Goal: Task Accomplishment & Management: Manage account settings

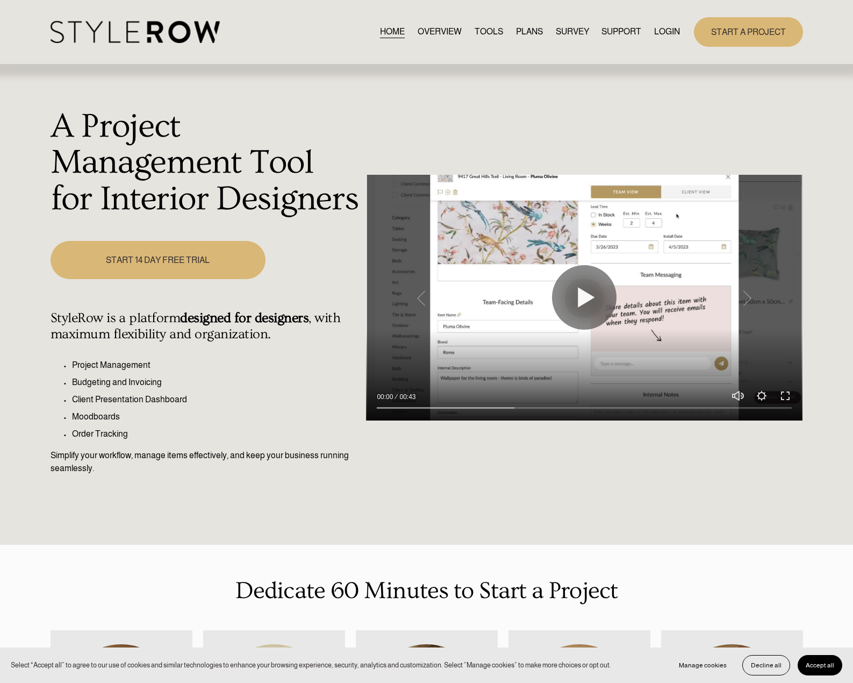
click at [676, 31] on link "LOGIN" at bounding box center [667, 32] width 26 height 15
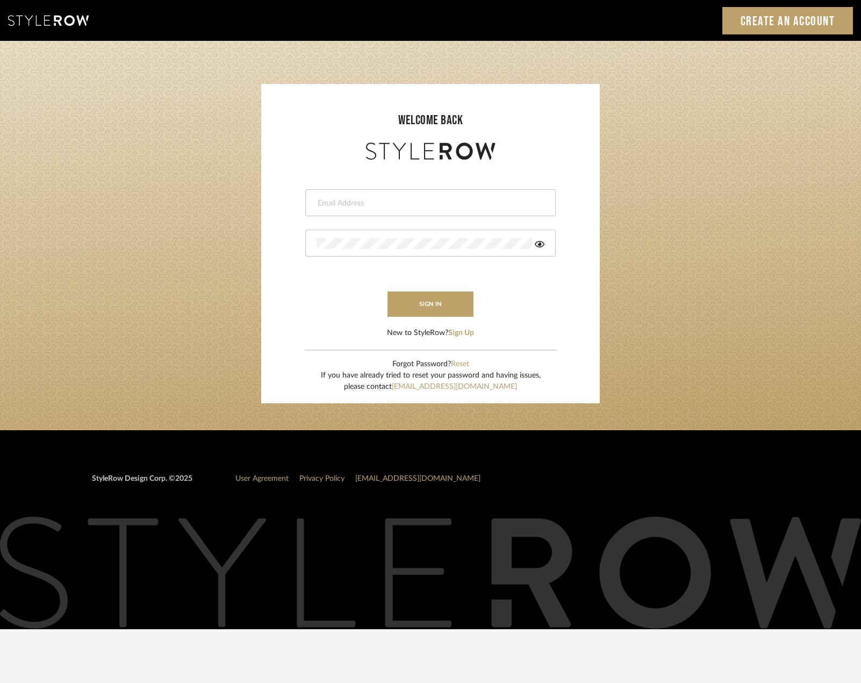
click at [337, 195] on div at bounding box center [430, 202] width 251 height 27
click at [342, 199] on input "email" at bounding box center [429, 203] width 225 height 11
type input "saamiah@studiodb.com"
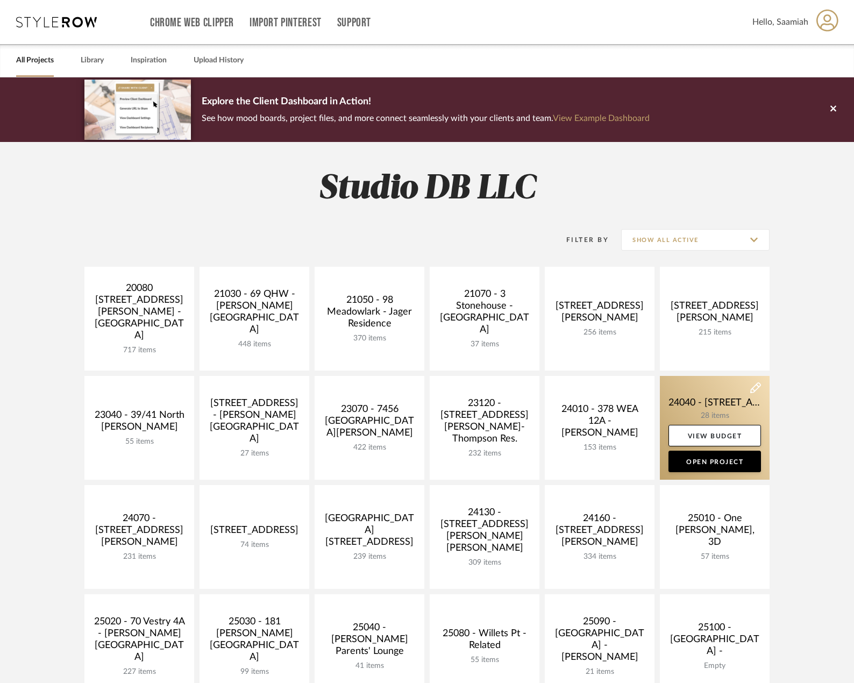
click at [735, 408] on link at bounding box center [715, 428] width 110 height 104
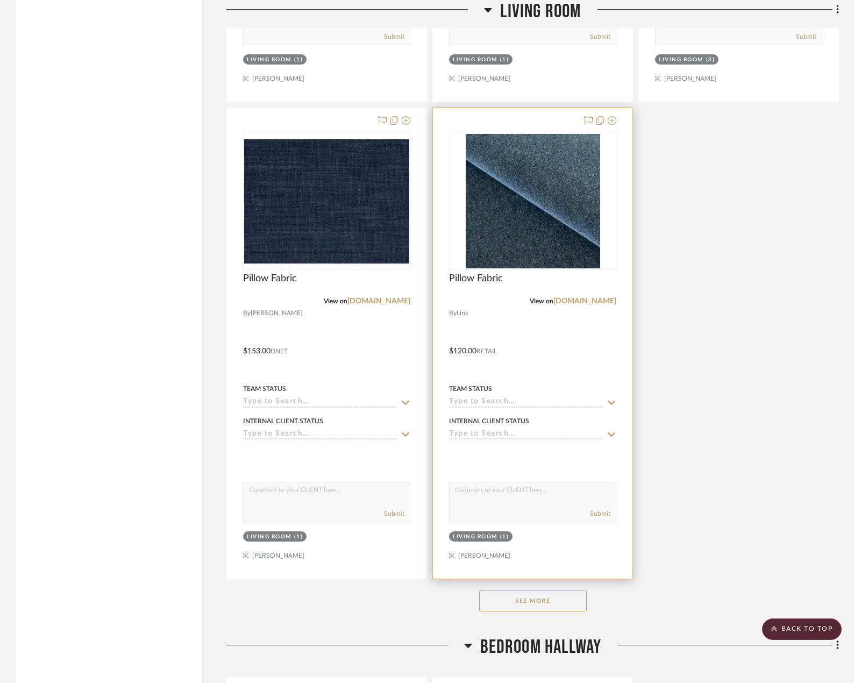
scroll to position [3387, 0]
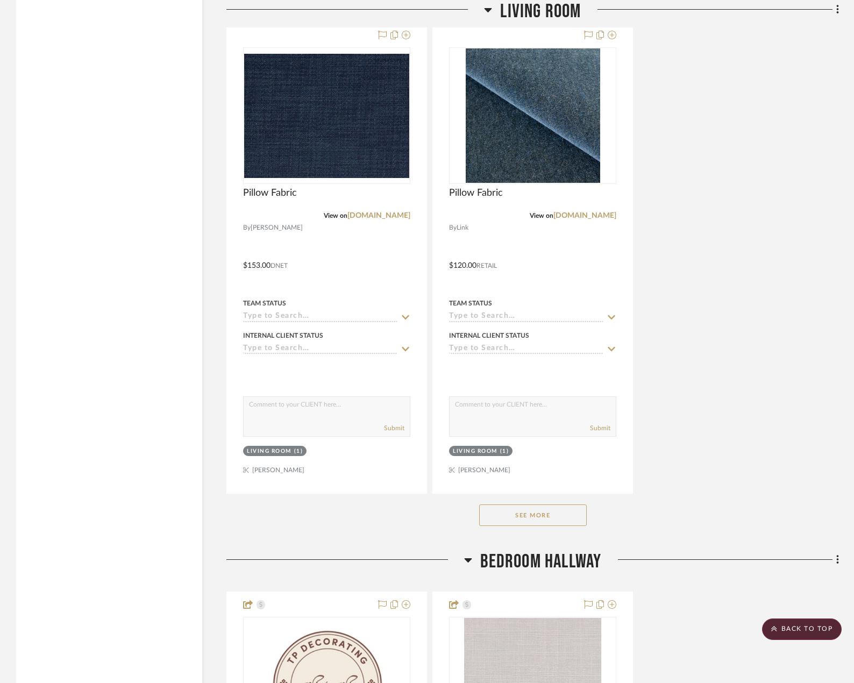
click at [549, 511] on button "See More" at bounding box center [533, 515] width 108 height 22
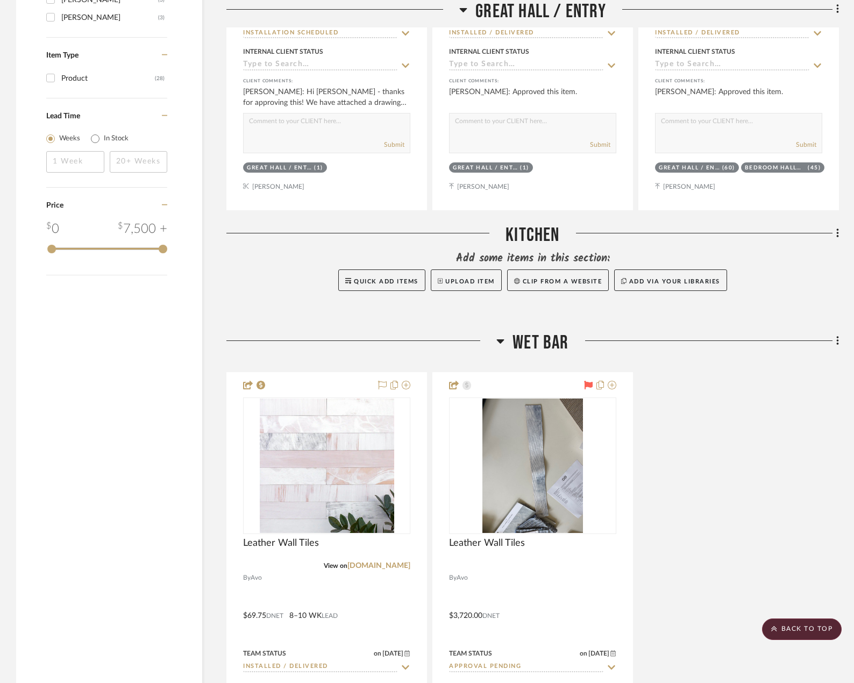
scroll to position [1452, 0]
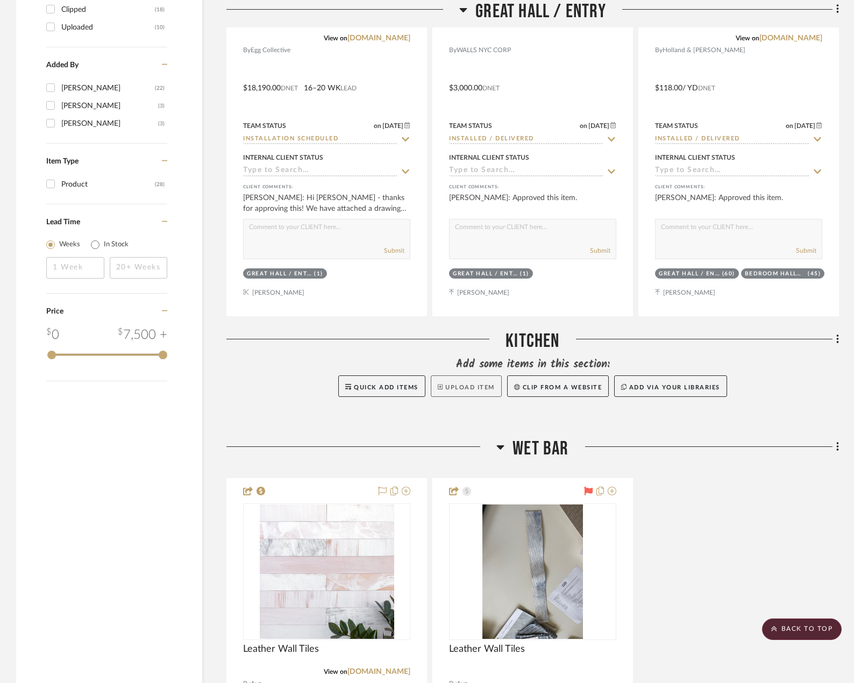
click at [472, 382] on button "Upload Item" at bounding box center [466, 386] width 71 height 22
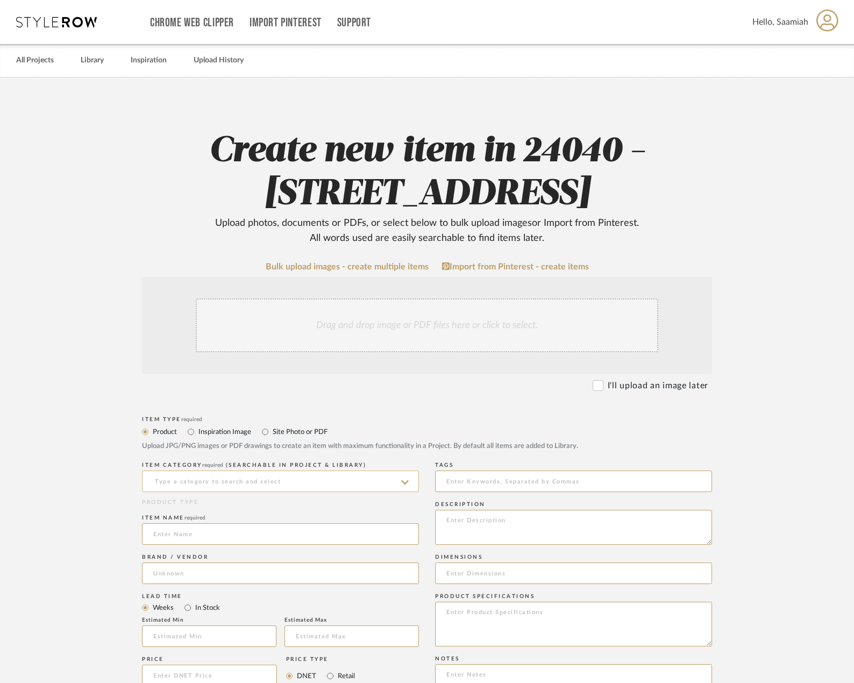
click at [264, 479] on input at bounding box center [280, 481] width 277 height 22
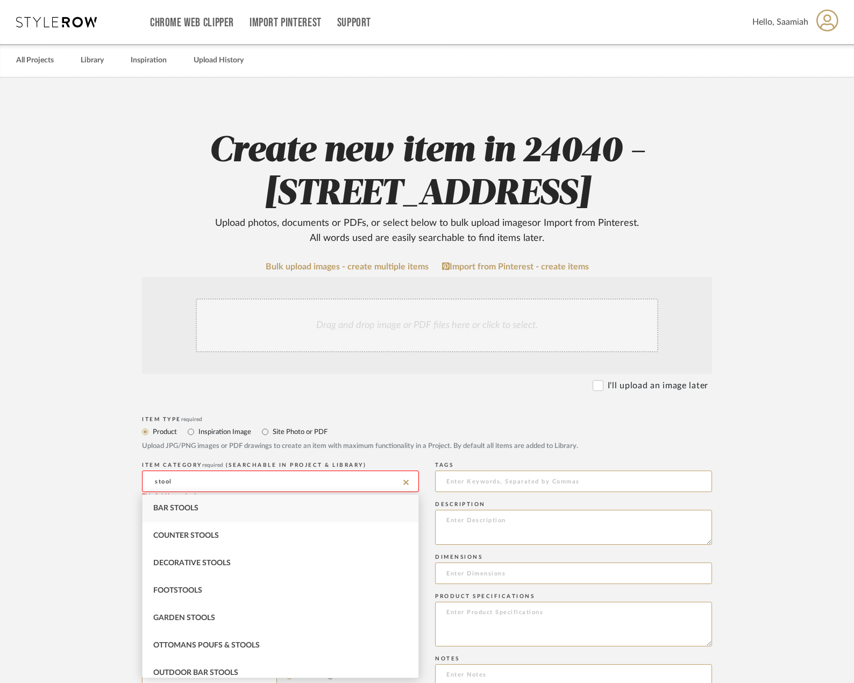
click at [246, 506] on div "Bar Stools" at bounding box center [280, 508] width 276 height 27
type input "Bar Stools"
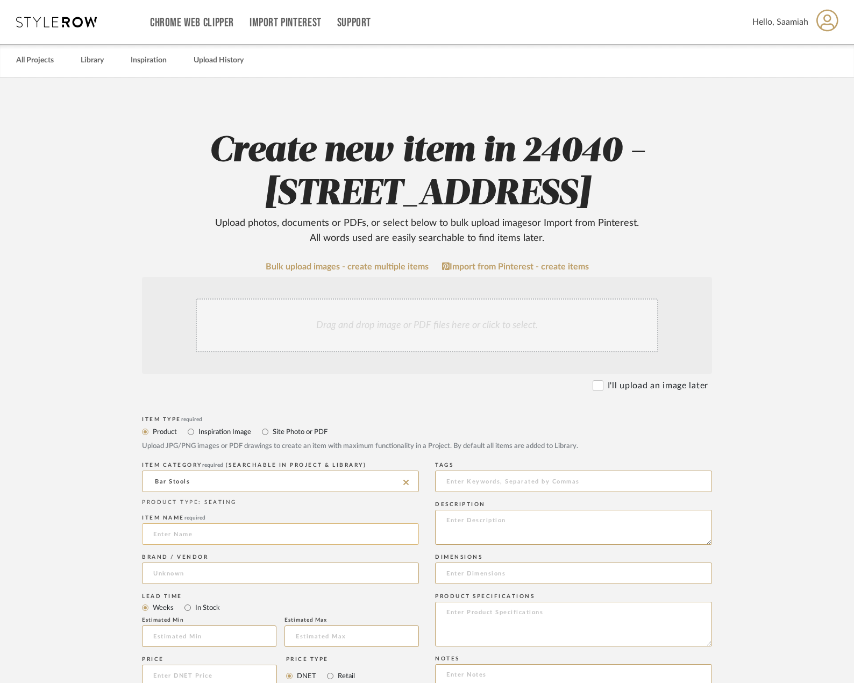
click at [219, 533] on input at bounding box center [280, 534] width 277 height 22
click at [227, 536] on input "Capo Breakfast Bar STool" at bounding box center [280, 534] width 277 height 22
type input "Capo Breakfast Bar Stool"
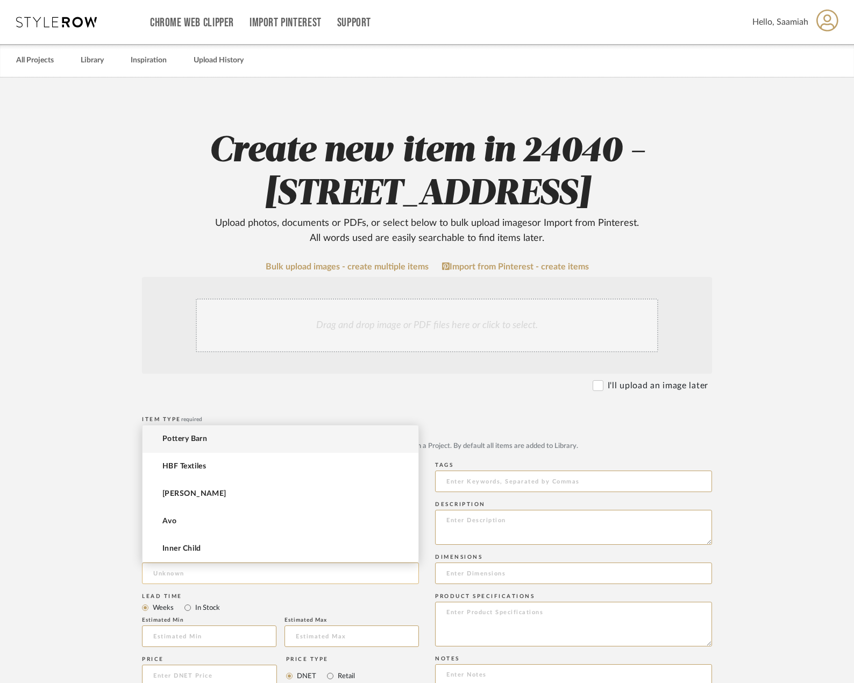
click at [242, 574] on input at bounding box center [280, 573] width 277 height 22
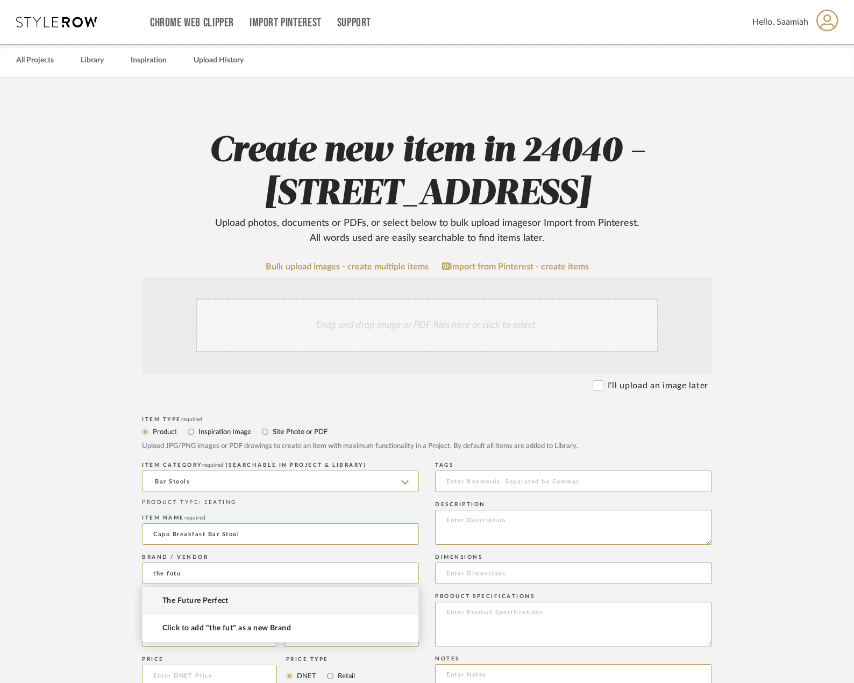
click at [176, 596] on span "The Future Perfect" at bounding box center [195, 600] width 66 height 9
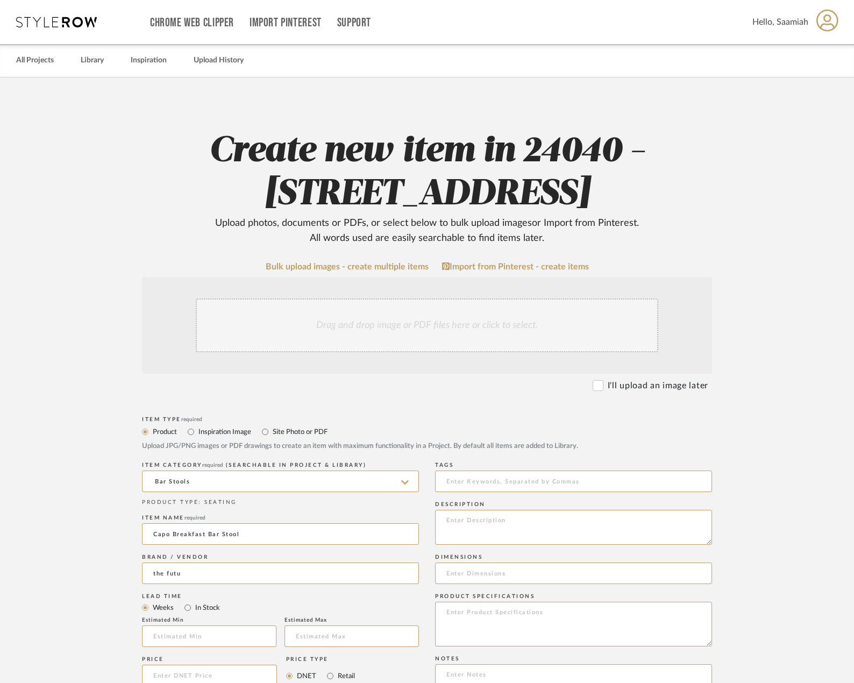
type input "The Future Perfect"
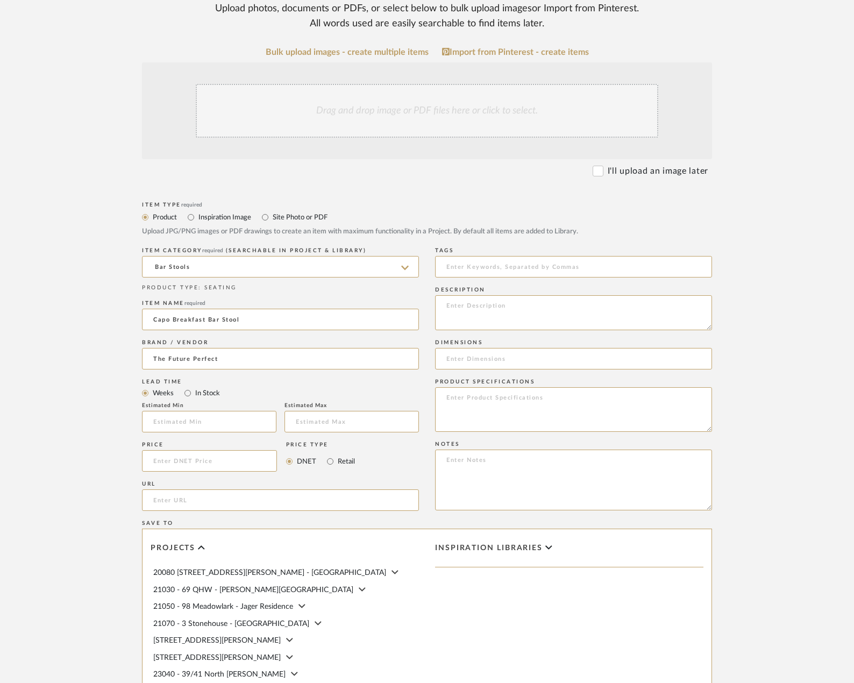
scroll to position [215, 0]
click at [238, 494] on input "url" at bounding box center [280, 500] width 277 height 22
paste input "[URL][DOMAIN_NAME]"
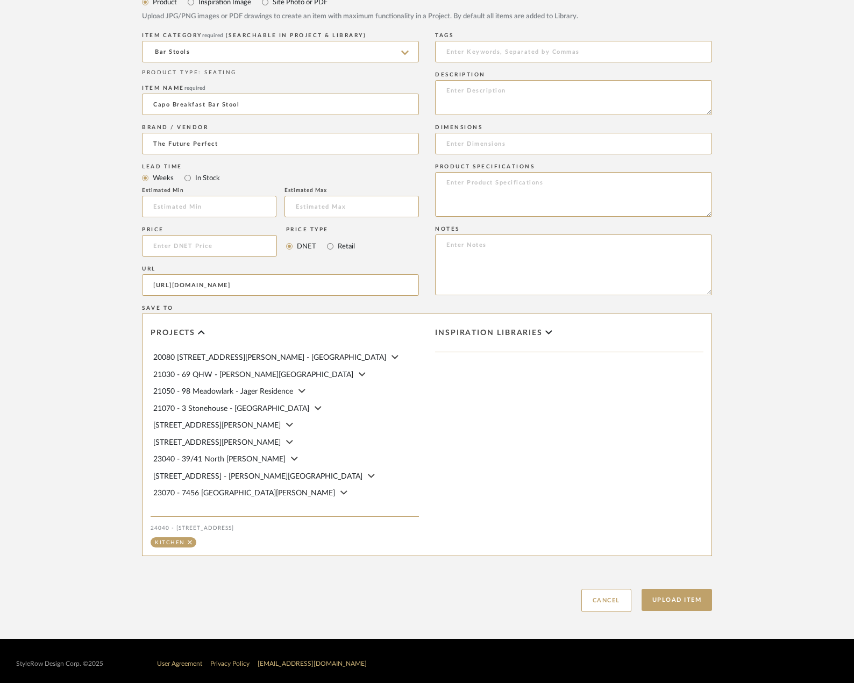
scroll to position [430, 0]
type input "[URL][DOMAIN_NAME]"
click at [692, 596] on button "Upload Item" at bounding box center [676, 599] width 71 height 22
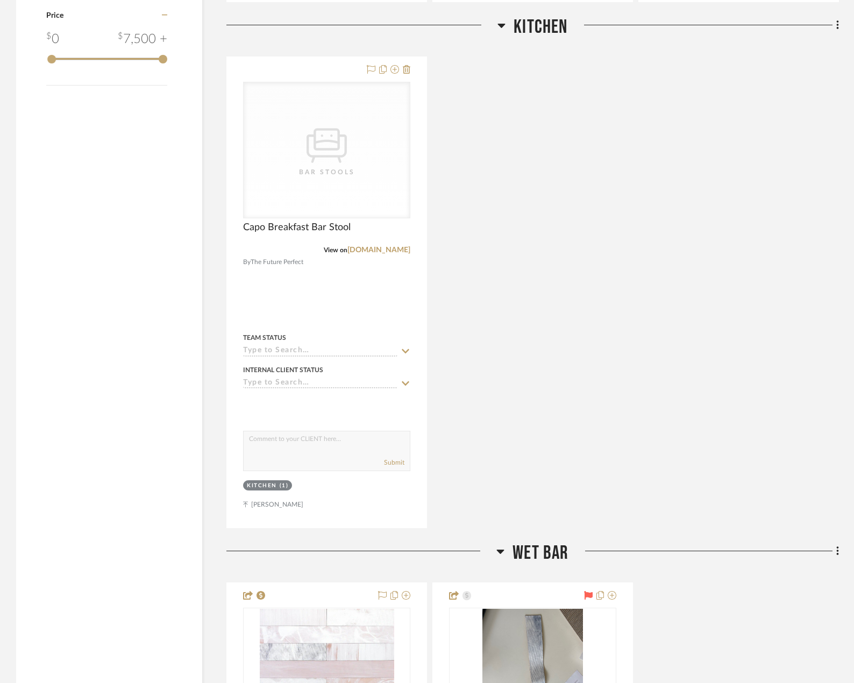
scroll to position [1780, 0]
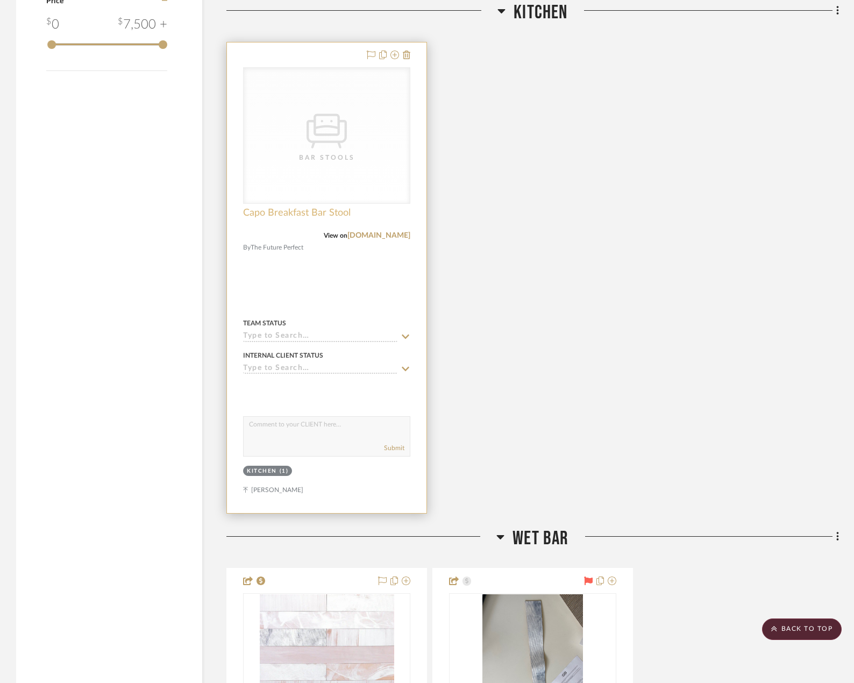
click at [318, 212] on span "Capo Breakfast Bar Stool" at bounding box center [297, 213] width 108 height 12
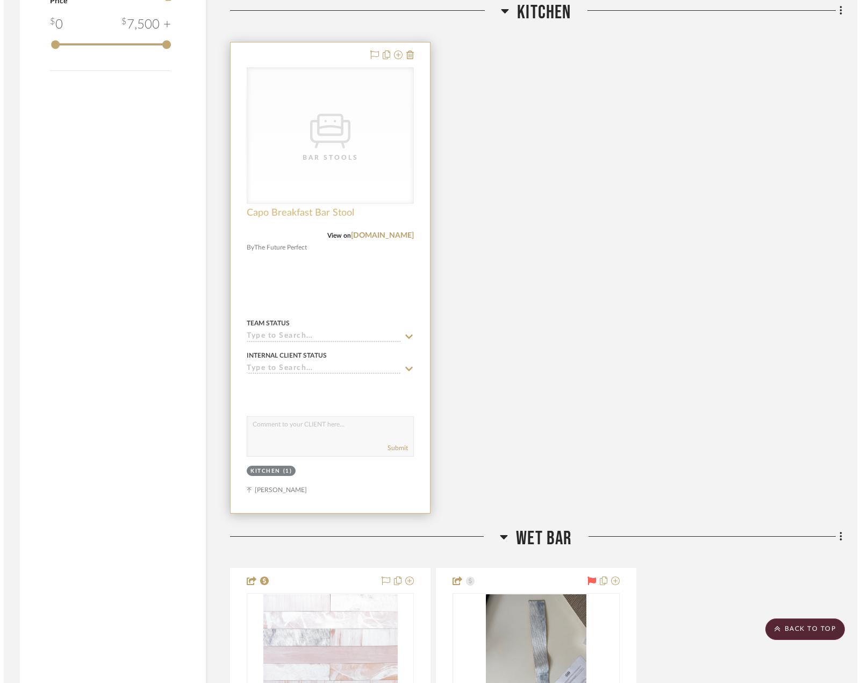
scroll to position [0, 0]
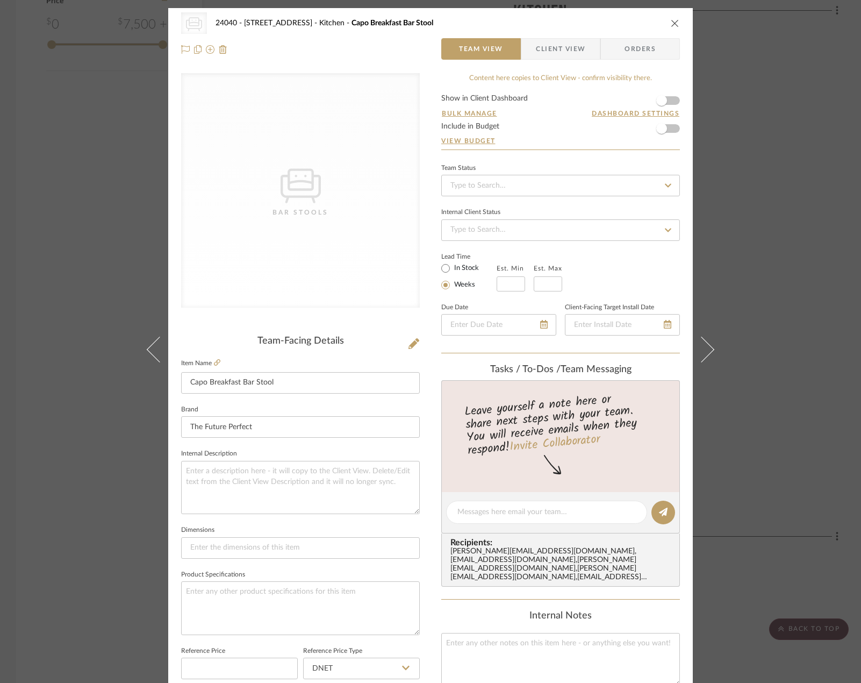
click at [325, 219] on div "CategoryIconSeating Created with Sketch. Bar Stools" at bounding box center [300, 190] width 239 height 234
click at [410, 348] on icon at bounding box center [414, 343] width 11 height 11
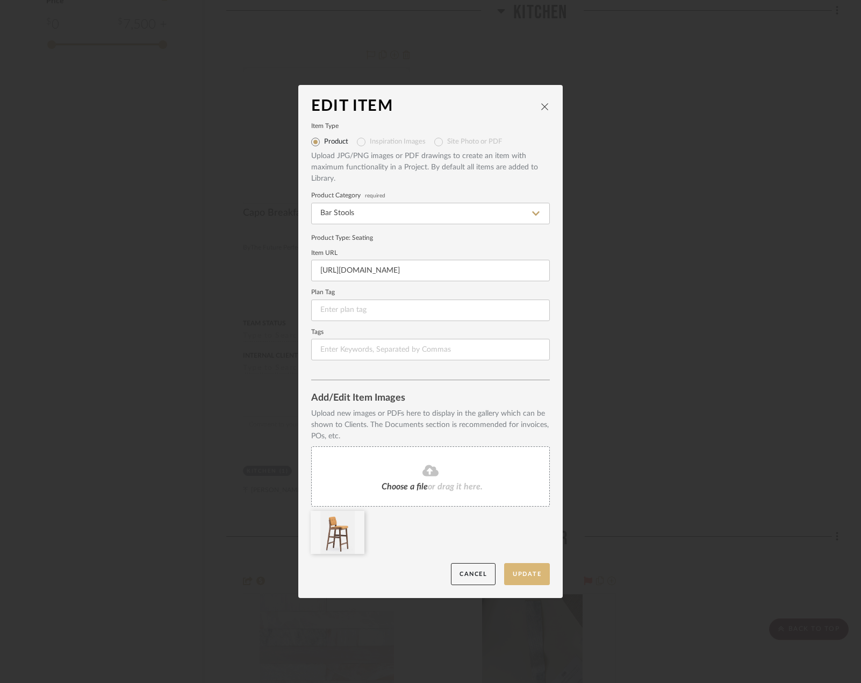
click at [512, 572] on button "Update" at bounding box center [527, 574] width 46 height 22
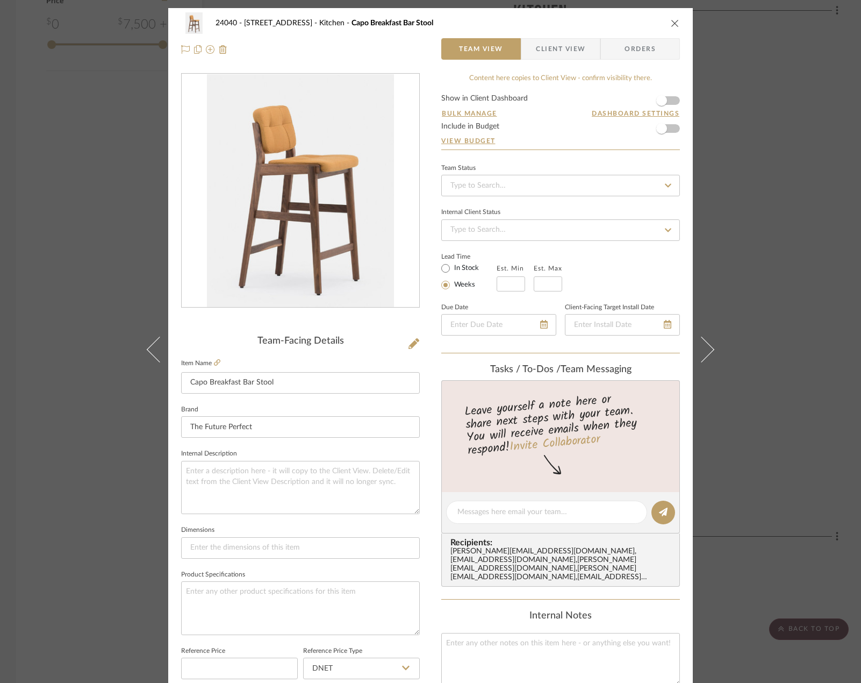
click at [763, 196] on div "24040 - 171 [GEOGRAPHIC_DATA] Kitchen Capo Breakfast Bar Stool Team View Client…" at bounding box center [430, 341] width 861 height 683
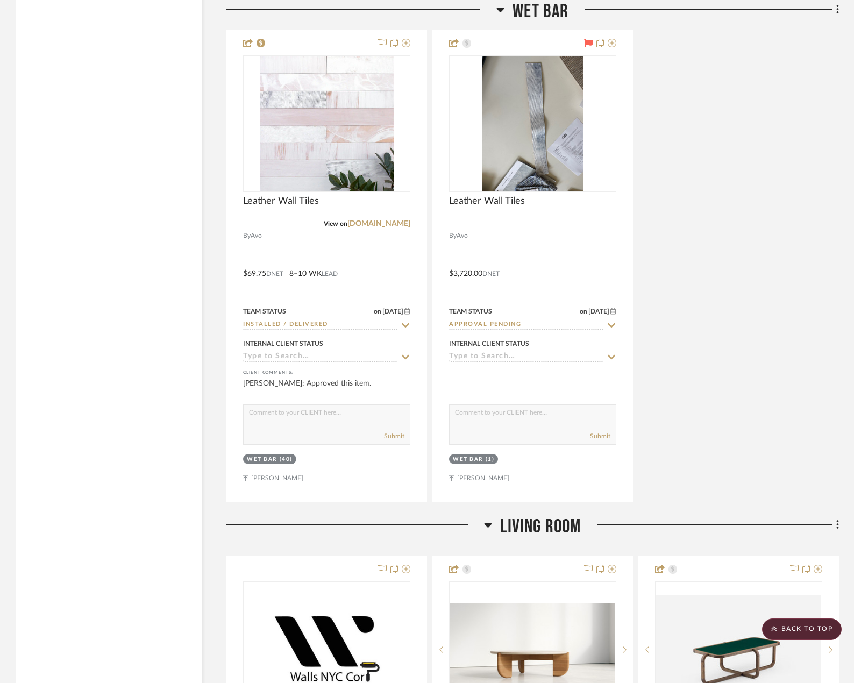
scroll to position [2640, 0]
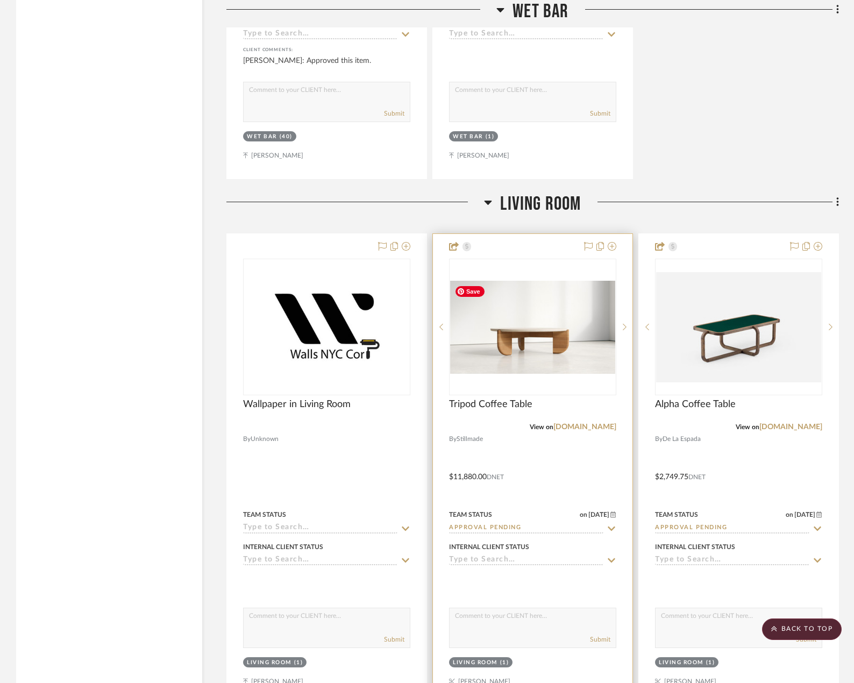
click at [0, 0] on img at bounding box center [0, 0] width 0 height 0
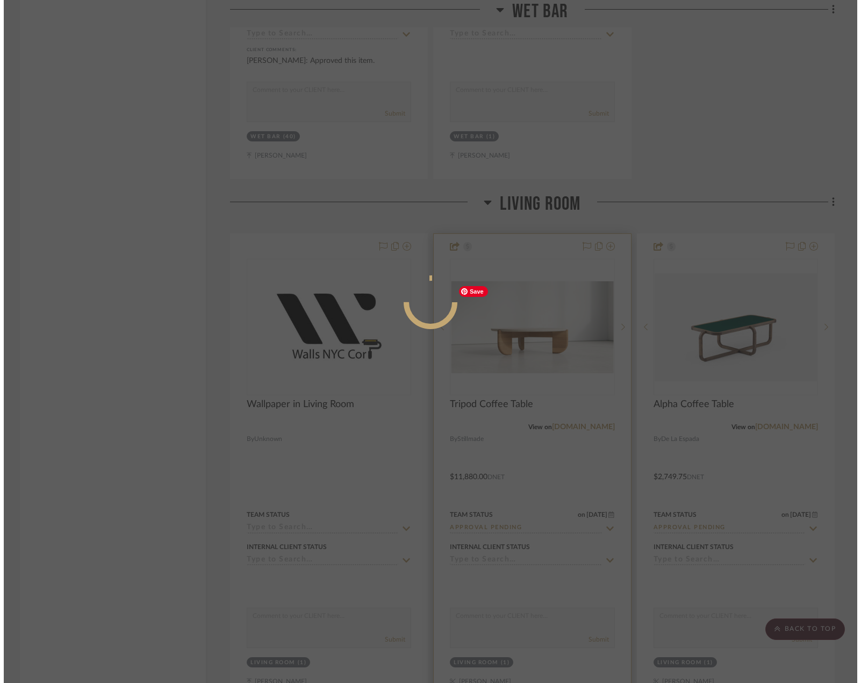
scroll to position [0, 0]
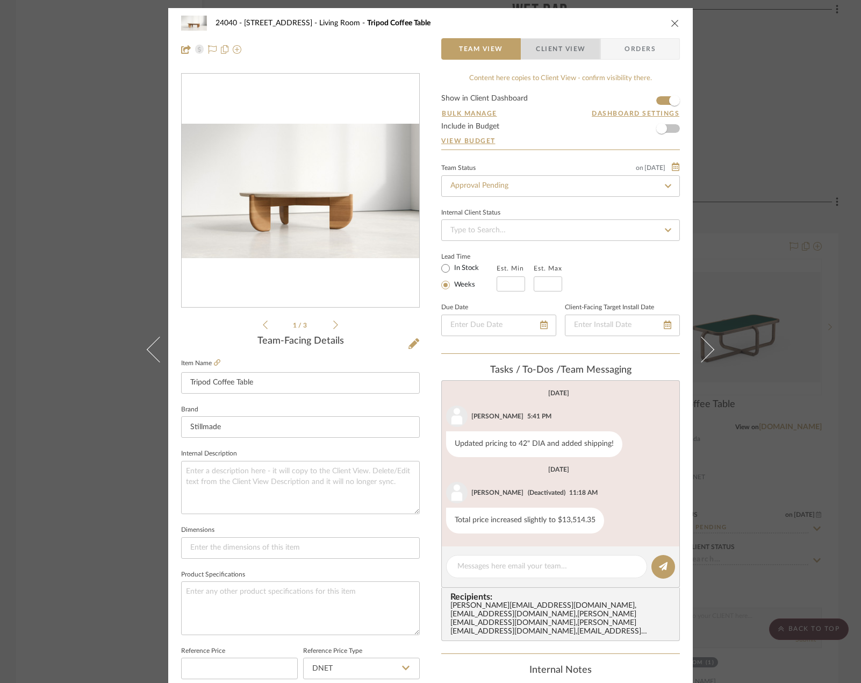
click at [567, 46] on span "Client View" at bounding box center [560, 49] width 49 height 22
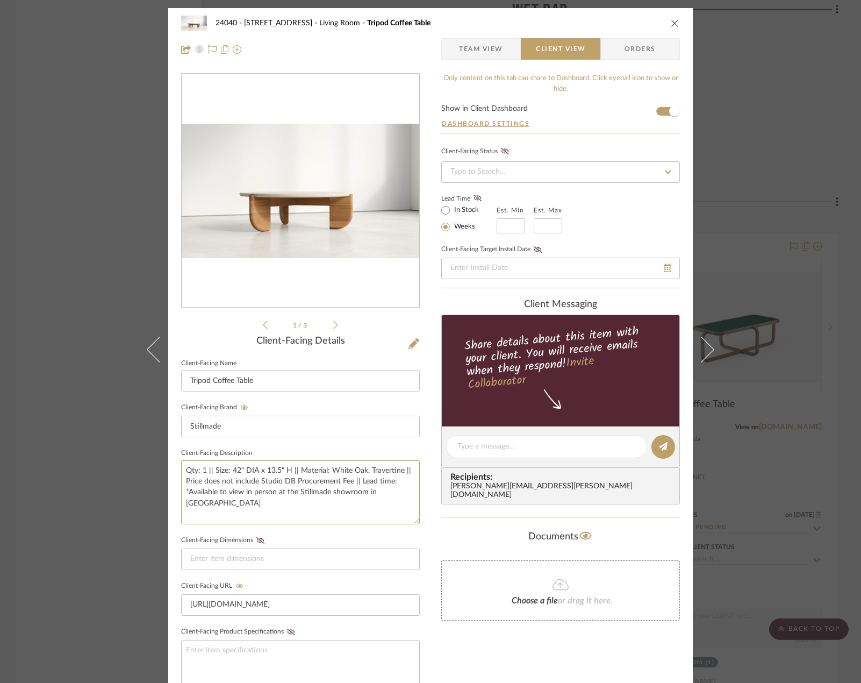
drag, startPoint x: 406, startPoint y: 491, endPoint x: 173, endPoint y: 461, distance: 234.7
click at [173, 461] on div "24040 - 171 [GEOGRAPHIC_DATA] Living Room Tripod Coffee Table Team View Client …" at bounding box center [430, 455] width 525 height 895
click at [731, 313] on div "24040 - 171 [GEOGRAPHIC_DATA] Living Room Tripod Coffee Table Team View Client …" at bounding box center [430, 341] width 861 height 683
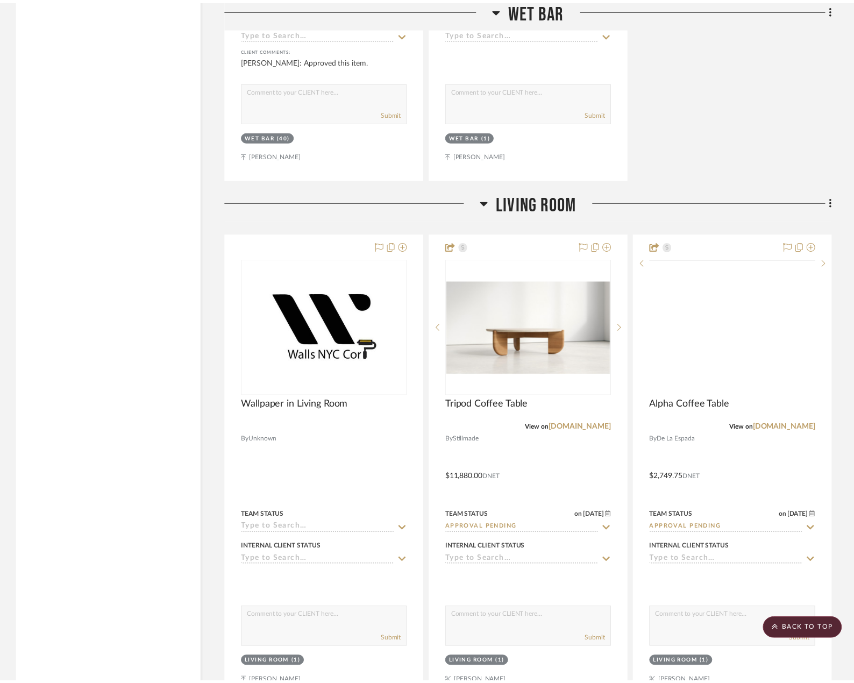
scroll to position [2640, 0]
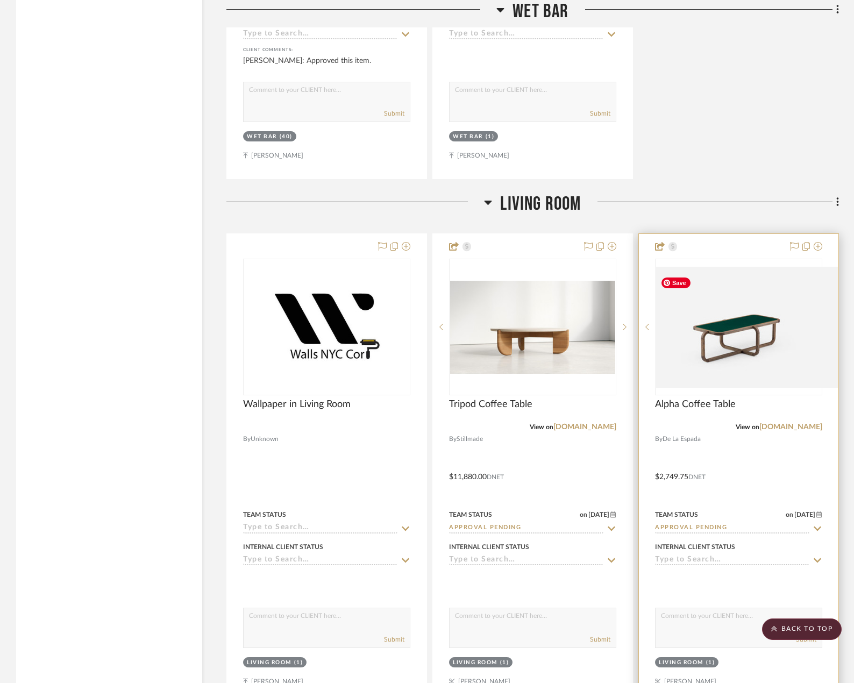
click at [740, 356] on div at bounding box center [738, 327] width 167 height 137
click at [759, 333] on img "0" at bounding box center [738, 327] width 165 height 110
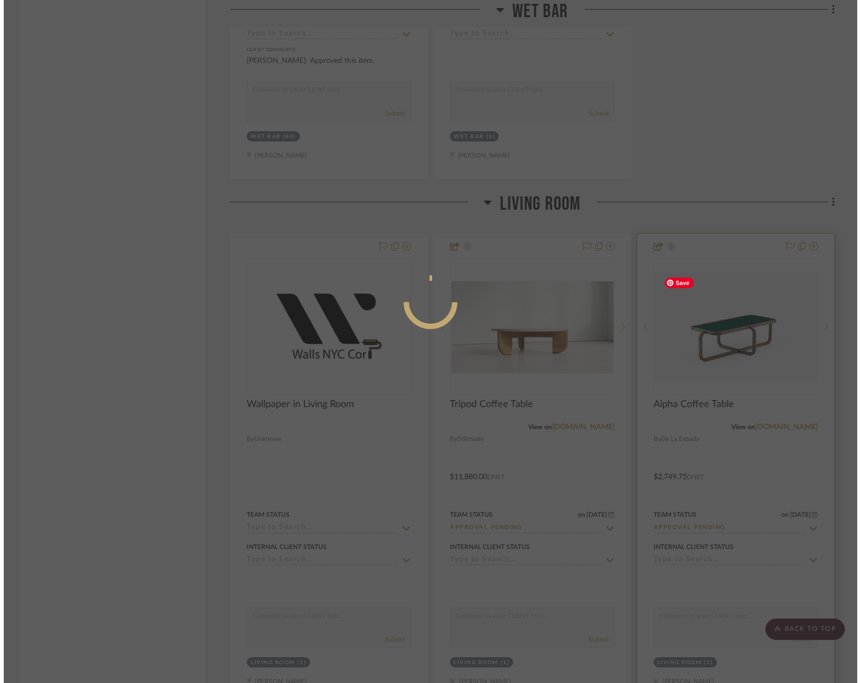
scroll to position [0, 0]
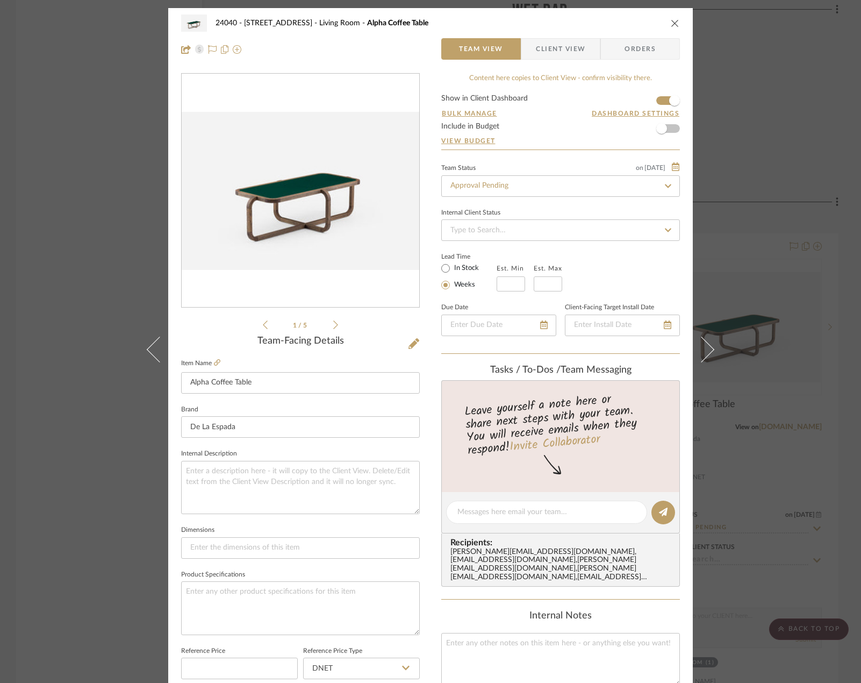
click at [557, 52] on span "Client View" at bounding box center [560, 49] width 49 height 22
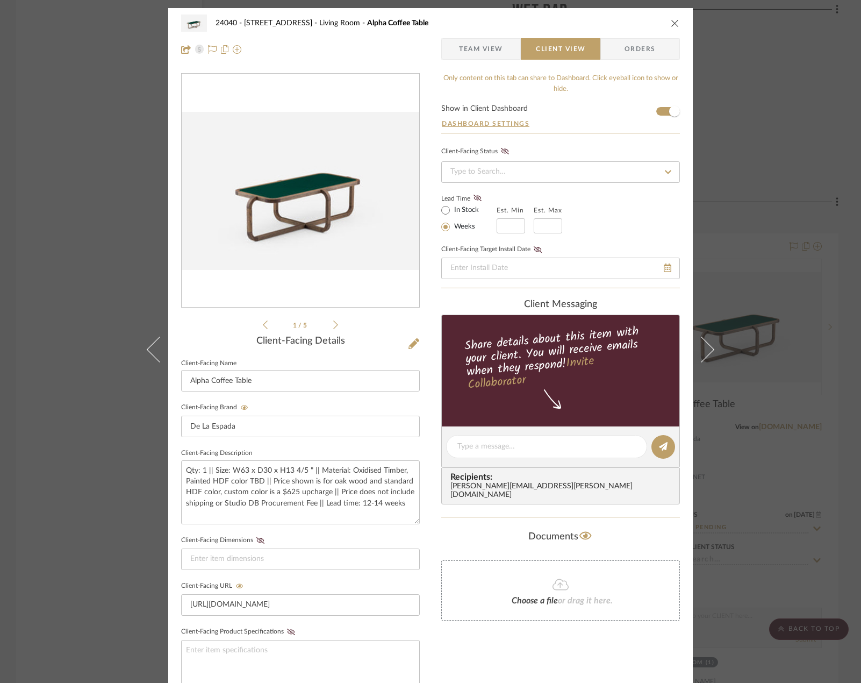
click at [735, 199] on div "24040 - 171 [GEOGRAPHIC_DATA] Living Room Alpha Coffee Table Team View Client V…" at bounding box center [430, 341] width 861 height 683
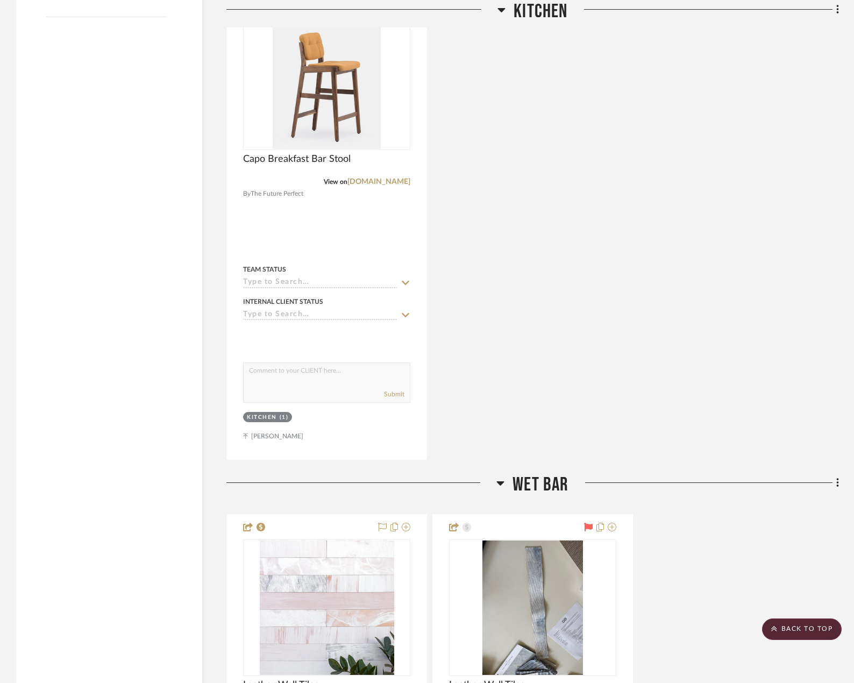
scroll to position [1619, 0]
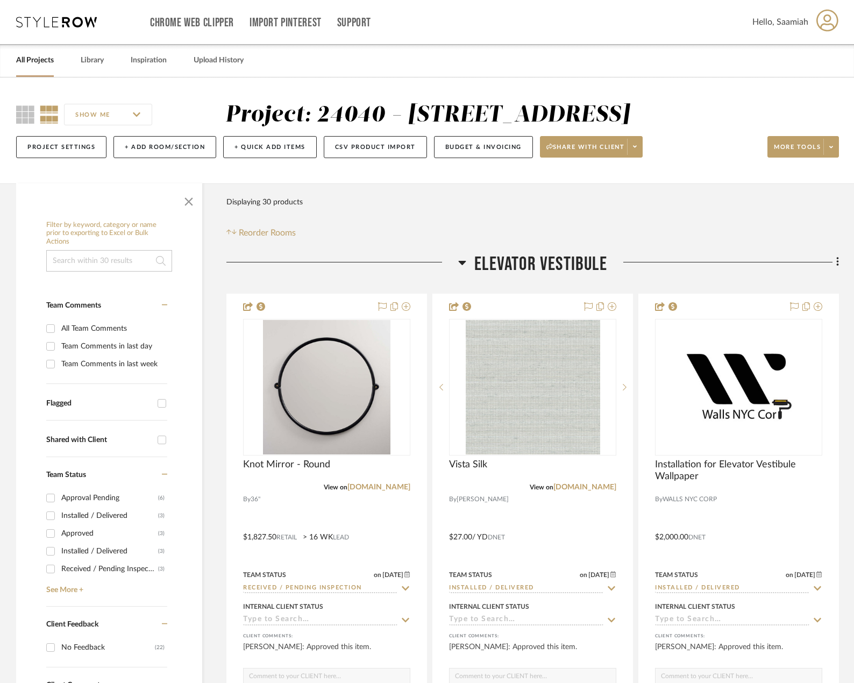
click at [40, 60] on link "All Projects" at bounding box center [35, 60] width 38 height 15
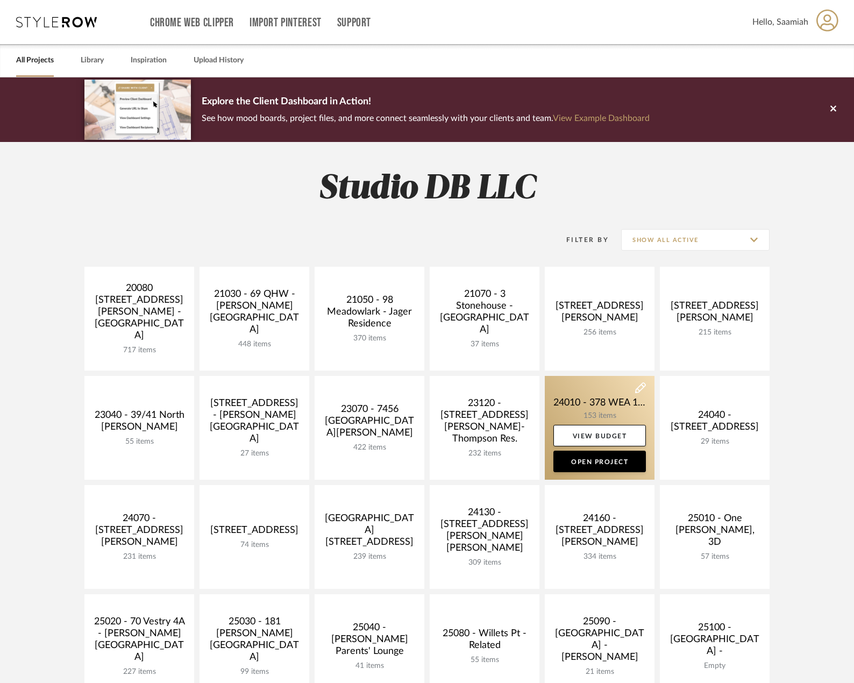
click at [595, 399] on link at bounding box center [600, 428] width 110 height 104
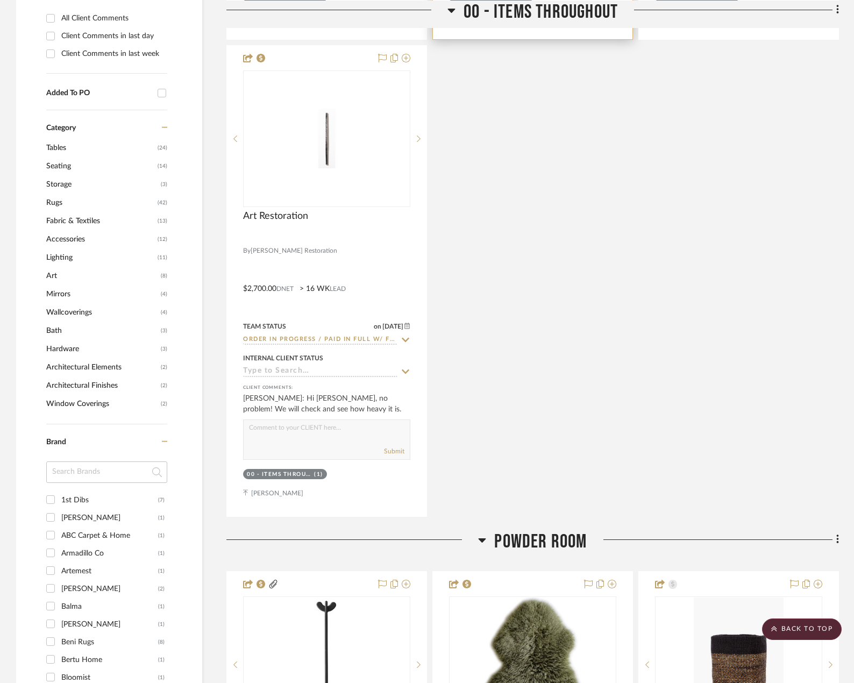
scroll to position [1129, 0]
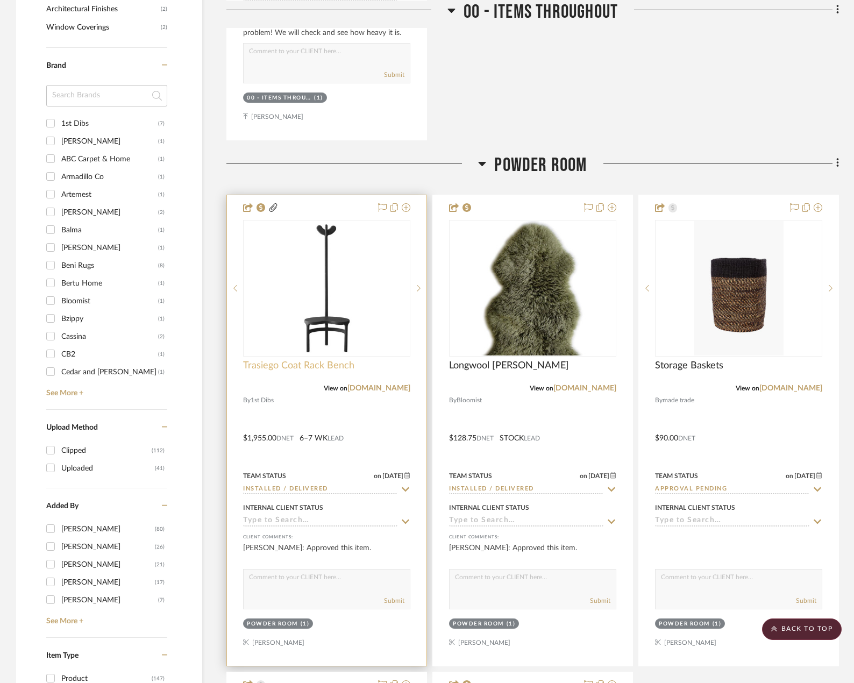
click at [323, 363] on span "Trasiego Coat Rack Bench" at bounding box center [298, 366] width 111 height 12
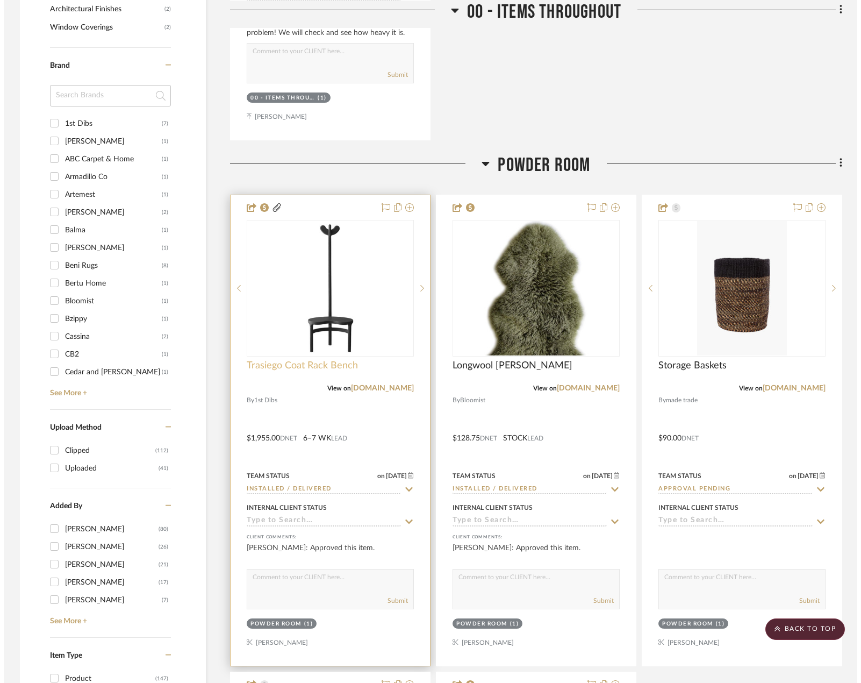
scroll to position [0, 0]
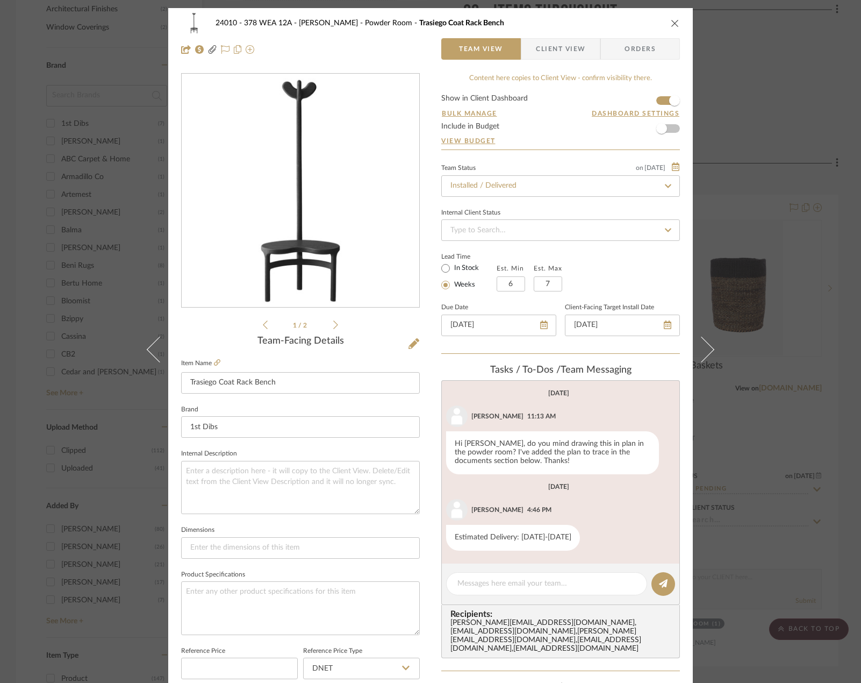
click at [580, 51] on span "Client View" at bounding box center [560, 49] width 49 height 22
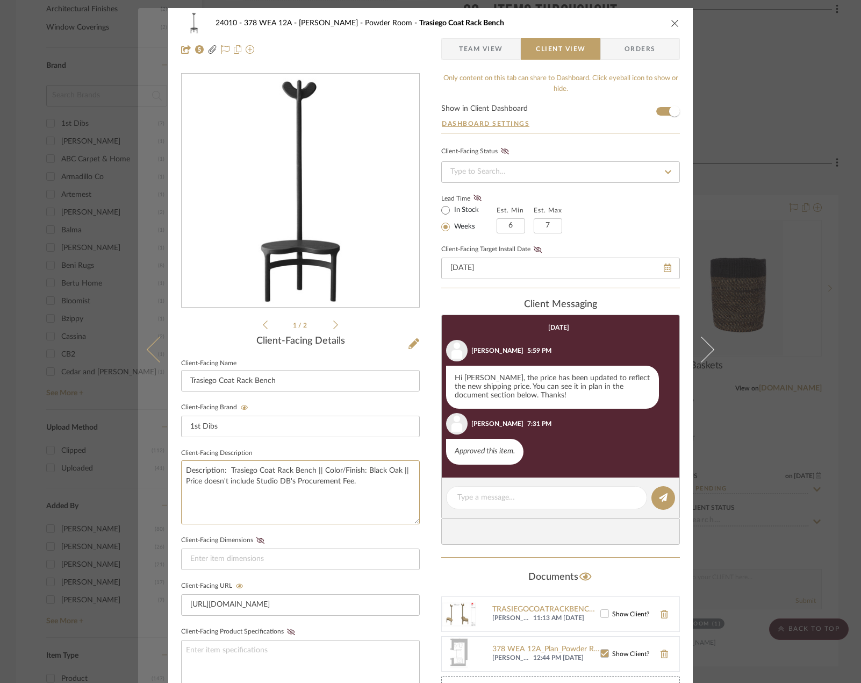
drag, startPoint x: 369, startPoint y: 485, endPoint x: 163, endPoint y: 466, distance: 207.4
click at [163, 466] on mat-dialog-content "24010 - 378 WEA 12A - [PERSON_NAME] Powder Room Trasiego Coat Rack Bench Team V…" at bounding box center [430, 455] width 585 height 895
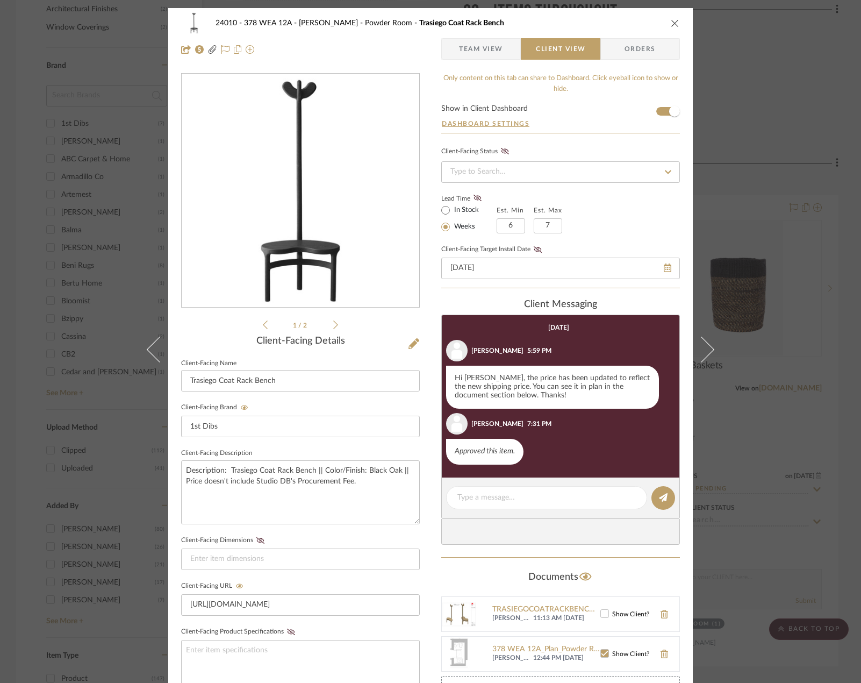
click at [67, 77] on div "24010 - 378 WEA 12A - [PERSON_NAME] Powder Room Trasiego Coat Rack Bench Team V…" at bounding box center [430, 341] width 861 height 683
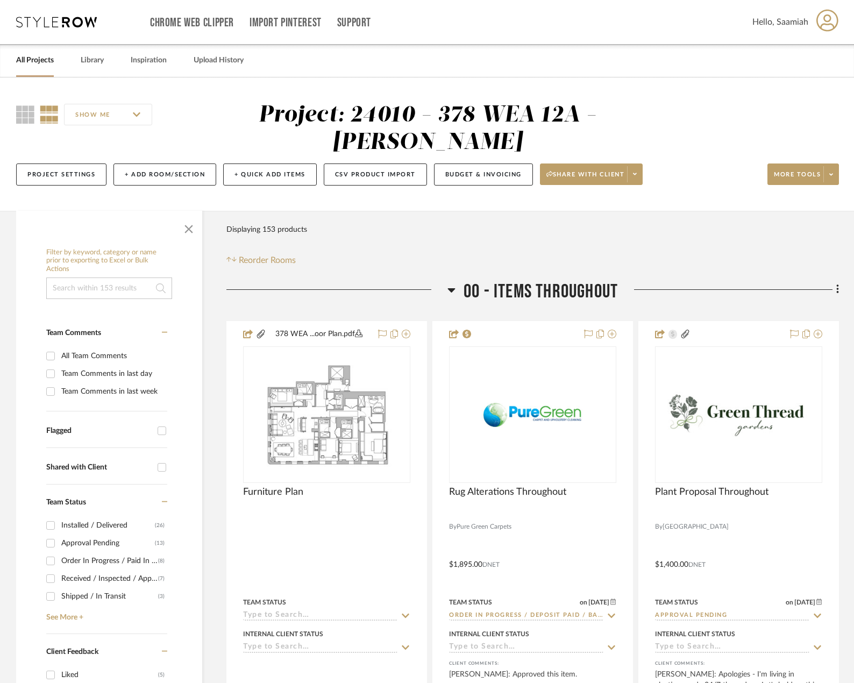
click at [38, 56] on link "All Projects" at bounding box center [35, 60] width 38 height 15
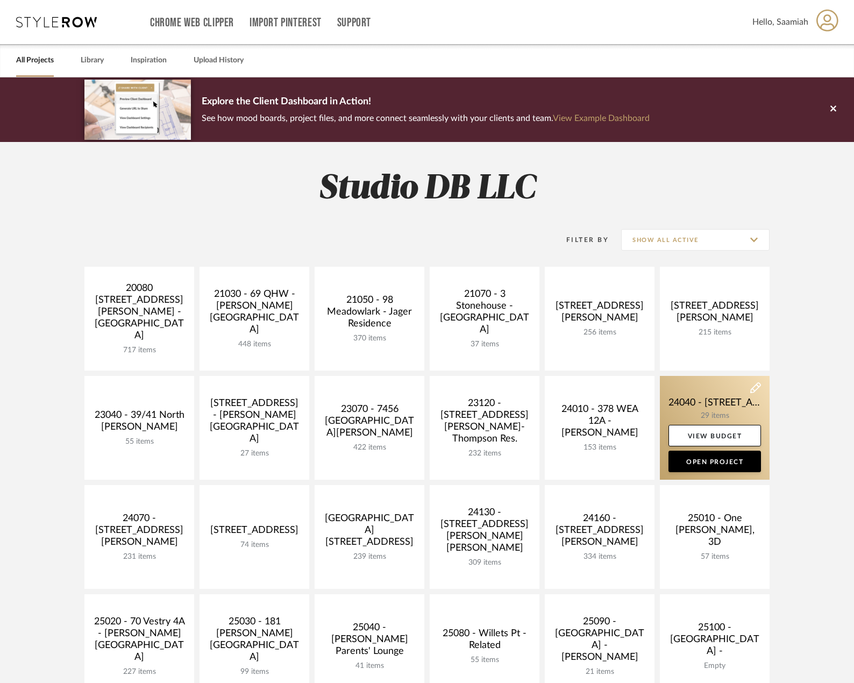
click at [732, 408] on link at bounding box center [715, 428] width 110 height 104
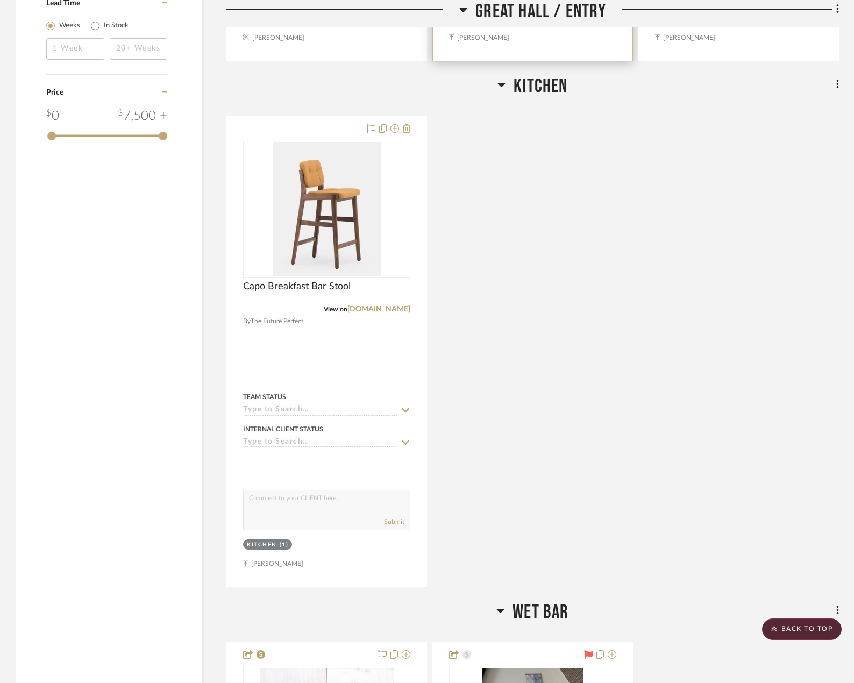
scroll to position [1613, 0]
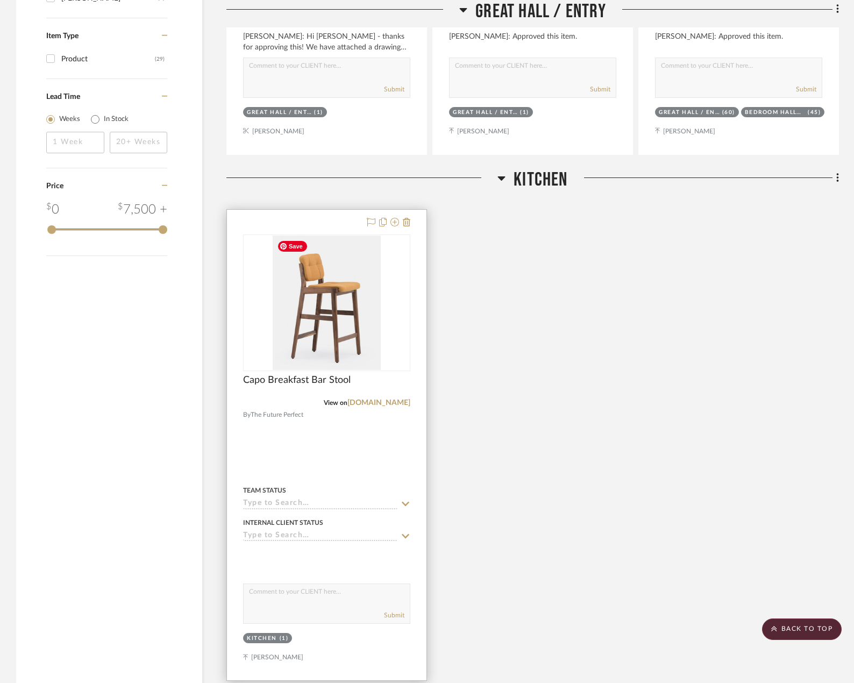
click at [0, 0] on img at bounding box center [0, 0] width 0 height 0
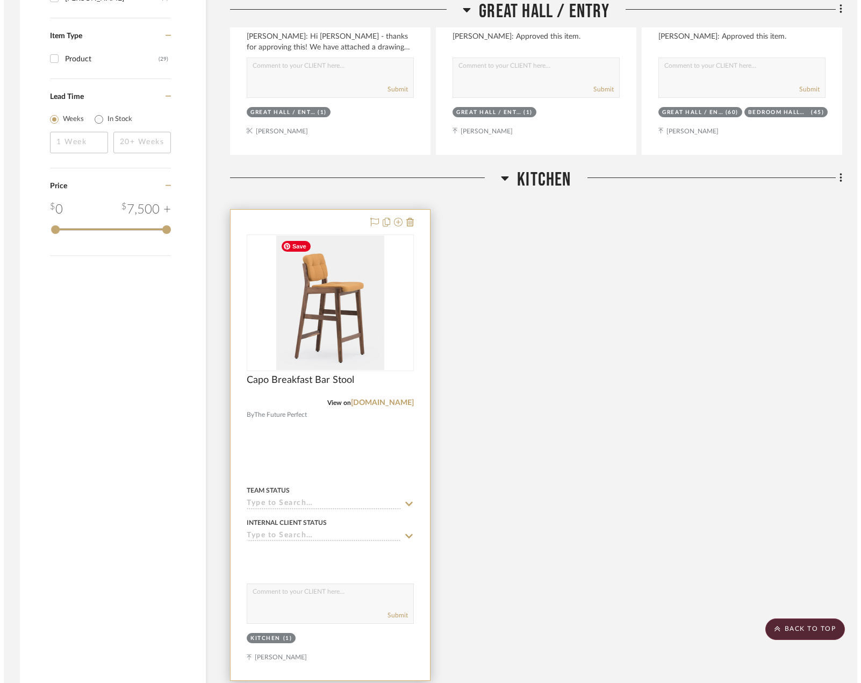
scroll to position [0, 0]
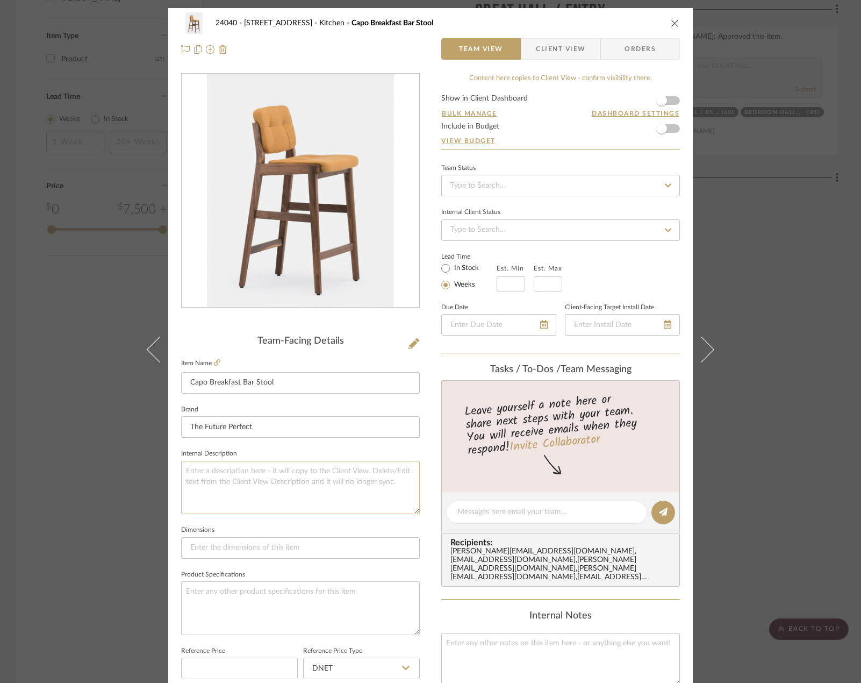
click at [261, 467] on textarea at bounding box center [300, 487] width 239 height 53
paste textarea "Description: Trasiego Coat Rack Bench || Color/Finish: Black Oak || Price doesn…"
type textarea "Description: Trasiego Coat Rack Bench || Color/Finish: Black Oak || Price doesn…"
drag, startPoint x: 283, startPoint y: 382, endPoint x: 168, endPoint y: 377, distance: 115.2
click at [168, 377] on div "24040 - 171 [GEOGRAPHIC_DATA] Kitchen Capo Breakfast Bar Stool Team View Client…" at bounding box center [430, 504] width 525 height 993
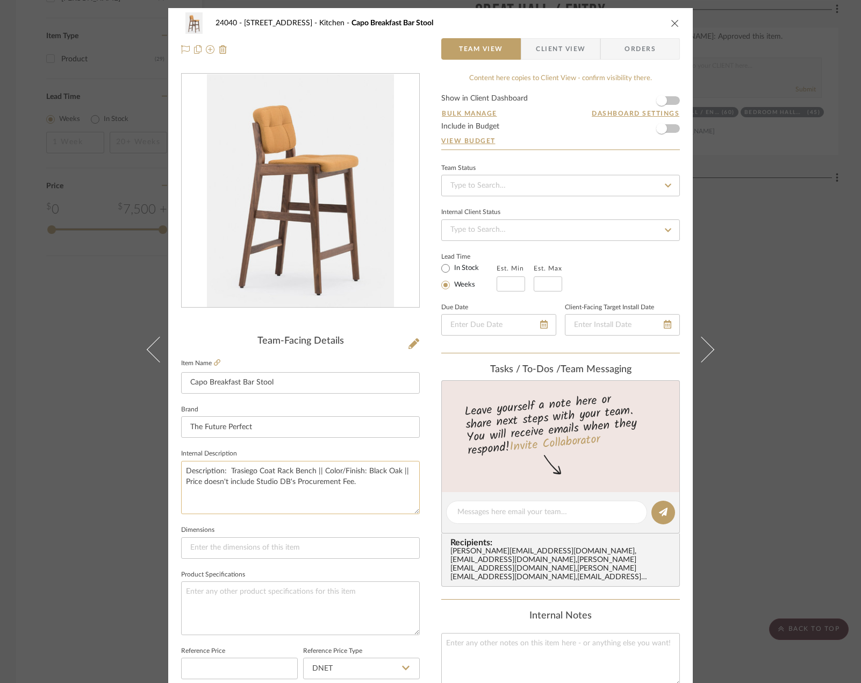
drag, startPoint x: 227, startPoint y: 468, endPoint x: 311, endPoint y: 468, distance: 84.4
click at [311, 468] on textarea "Description: Trasiego Coat Rack Bench || Color/Finish: Black Oak || Price doesn…" at bounding box center [300, 487] width 239 height 53
paste textarea "Capo Breakfast Bar Stool"
type textarea "Description: Capo Breakfast Bar Stool || Color/Finish: Black Oak || Price doesn…"
drag, startPoint x: 362, startPoint y: 472, endPoint x: 393, endPoint y: 471, distance: 31.2
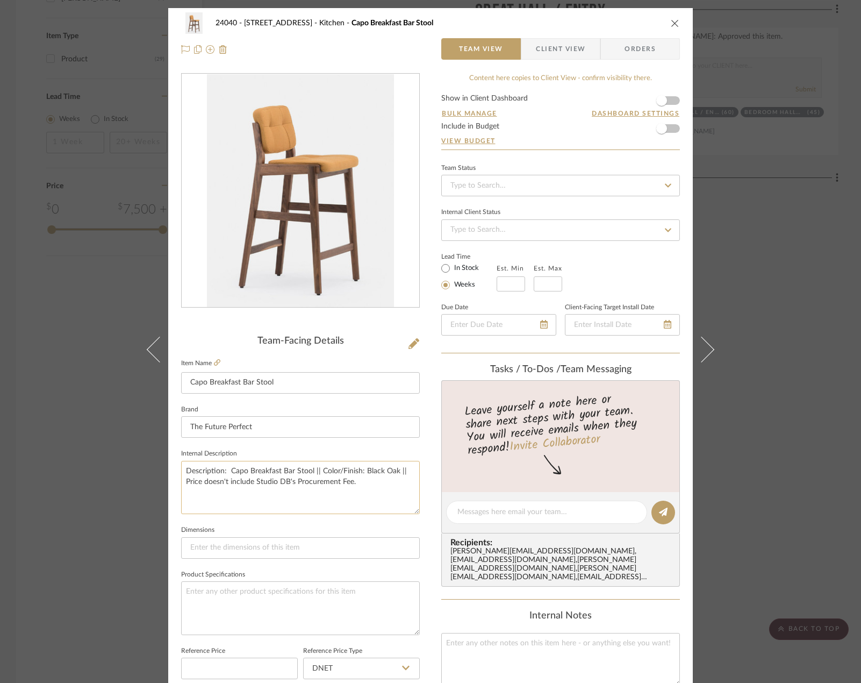
click at [393, 471] on textarea "Description: Capo Breakfast Bar Stool || Color/Finish: Black Oak || Price doesn…" at bounding box center [300, 487] width 239 height 53
click at [225, 468] on textarea "Description: Capo Breakfast Bar Stool || Color/Finish: || Price doesn't include…" at bounding box center [300, 487] width 239 height 53
type textarea "Description: Capo Breakfast Bar Stool || Color/Finish: || Price doesn't include…"
click at [766, 286] on div "24040 - 171 [GEOGRAPHIC_DATA] Kitchen Capo Breakfast Bar Stool Team View Client…" at bounding box center [430, 341] width 861 height 683
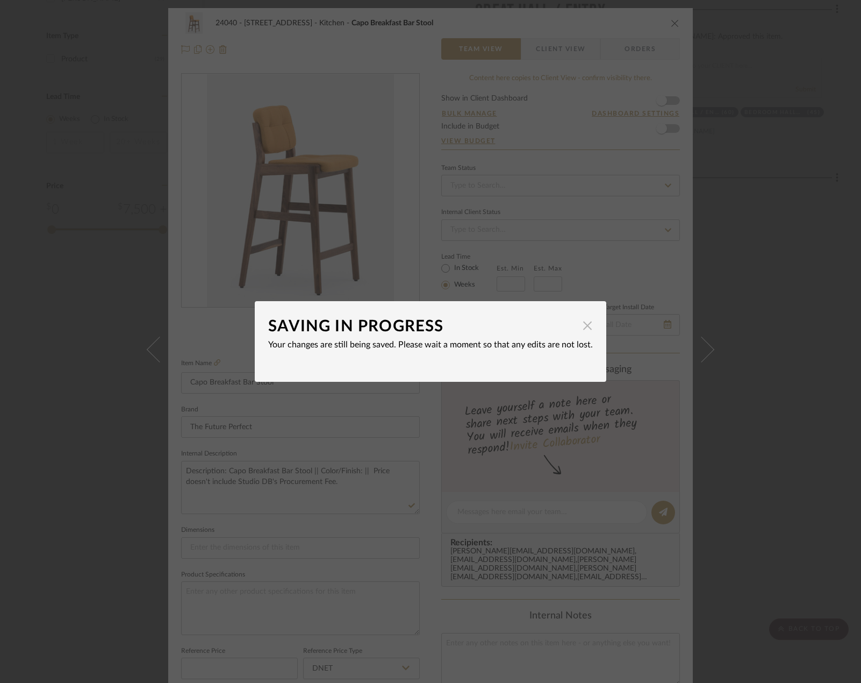
click at [584, 320] on span "button" at bounding box center [588, 326] width 22 height 22
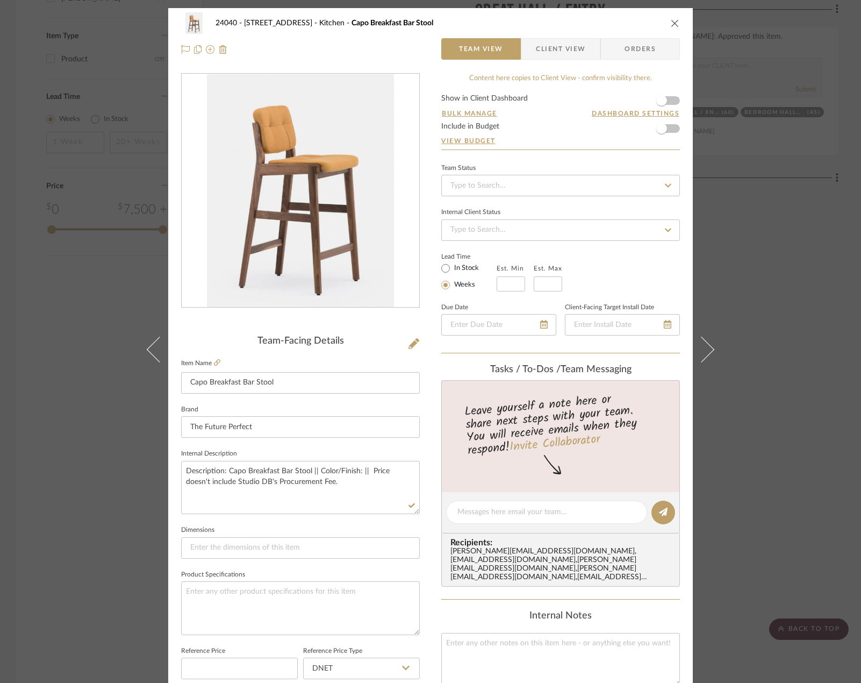
click at [724, 268] on div "24040 - 171 [GEOGRAPHIC_DATA] Kitchen Capo Breakfast Bar Stool Team View Client…" at bounding box center [430, 341] width 861 height 683
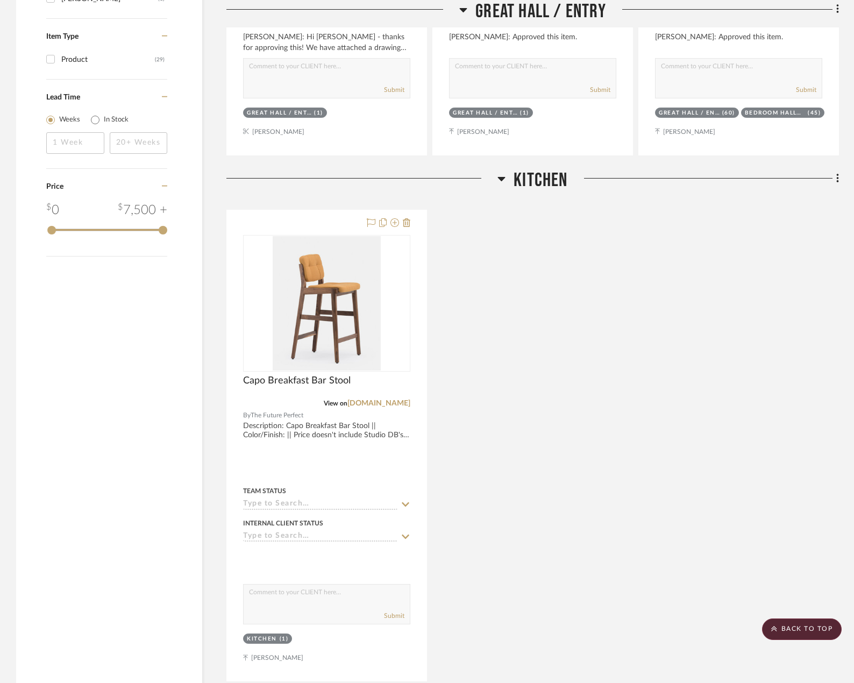
scroll to position [1613, 0]
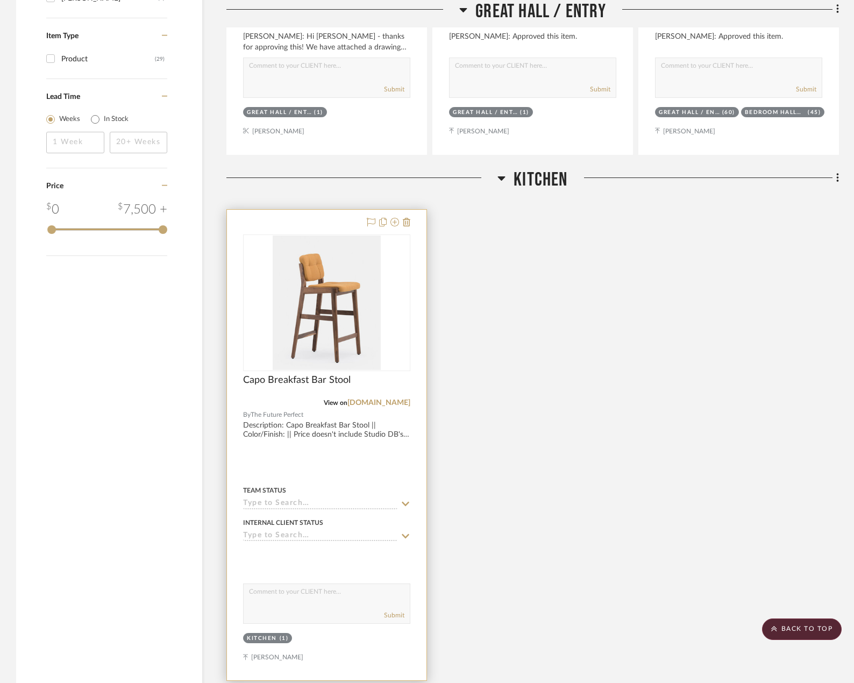
click at [273, 433] on div at bounding box center [326, 445] width 199 height 470
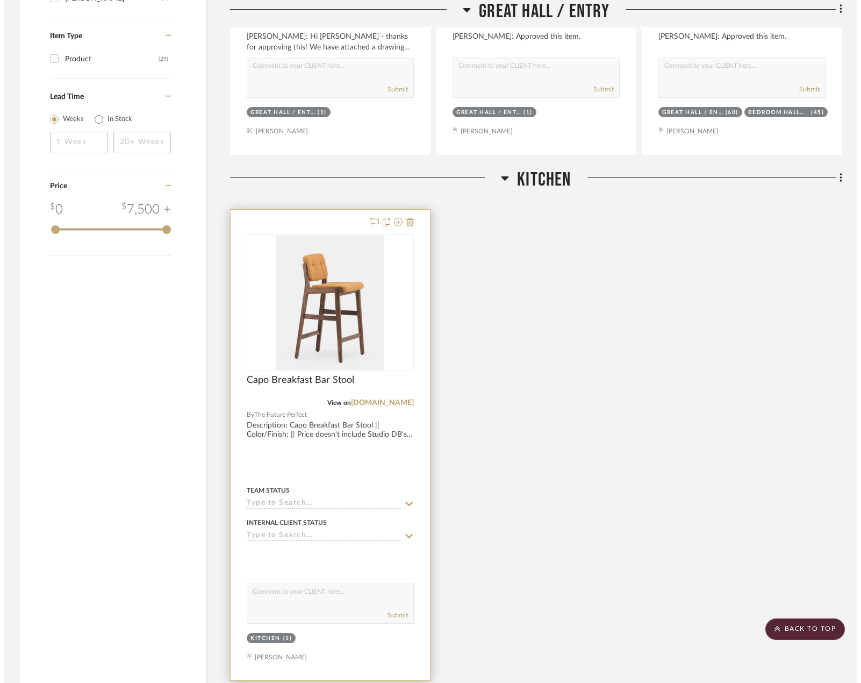
scroll to position [0, 0]
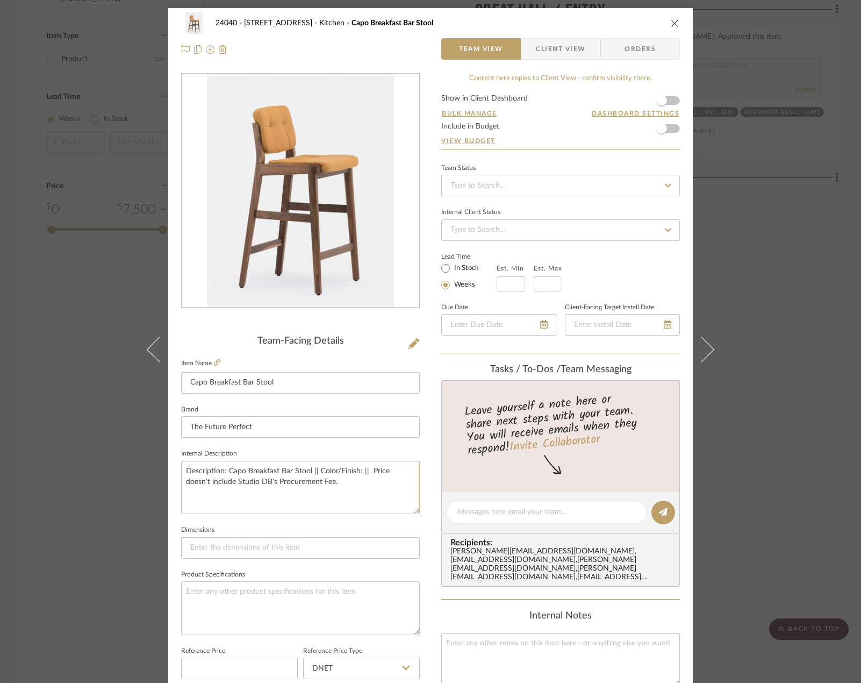
click at [359, 470] on textarea "Description: Capo Breakfast Bar Stool || Color/Finish: || Price doesn't include…" at bounding box center [300, 487] width 239 height 53
type textarea "Description: Capo Breakfast Bar Stool || Color/Finish: White Oiled Walnut || Pr…"
click at [805, 462] on div "24040 - 171 [GEOGRAPHIC_DATA] Kitchen Capo Breakfast Bar Stool Team View Client…" at bounding box center [430, 341] width 861 height 683
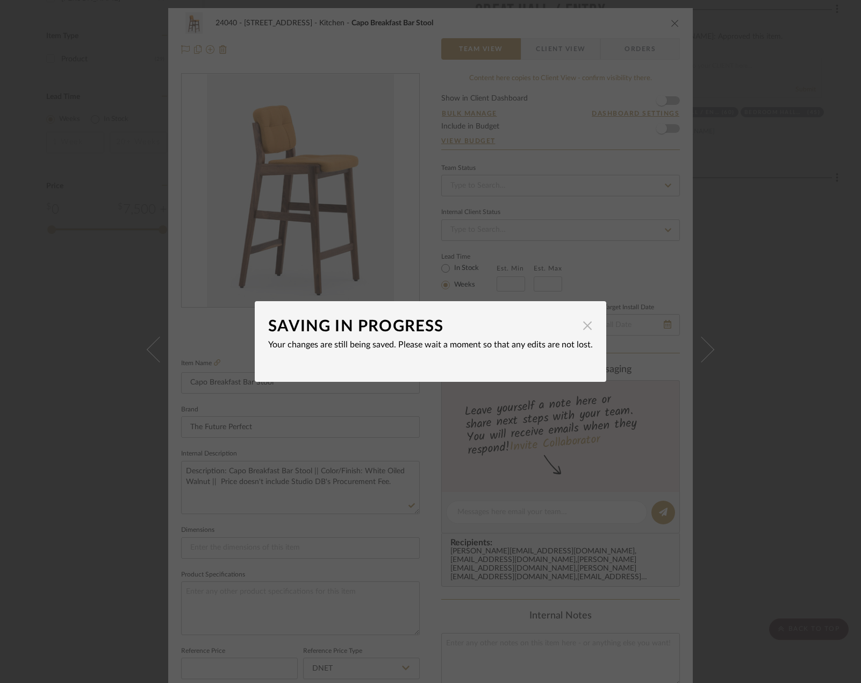
click at [587, 322] on span "button" at bounding box center [588, 326] width 22 height 22
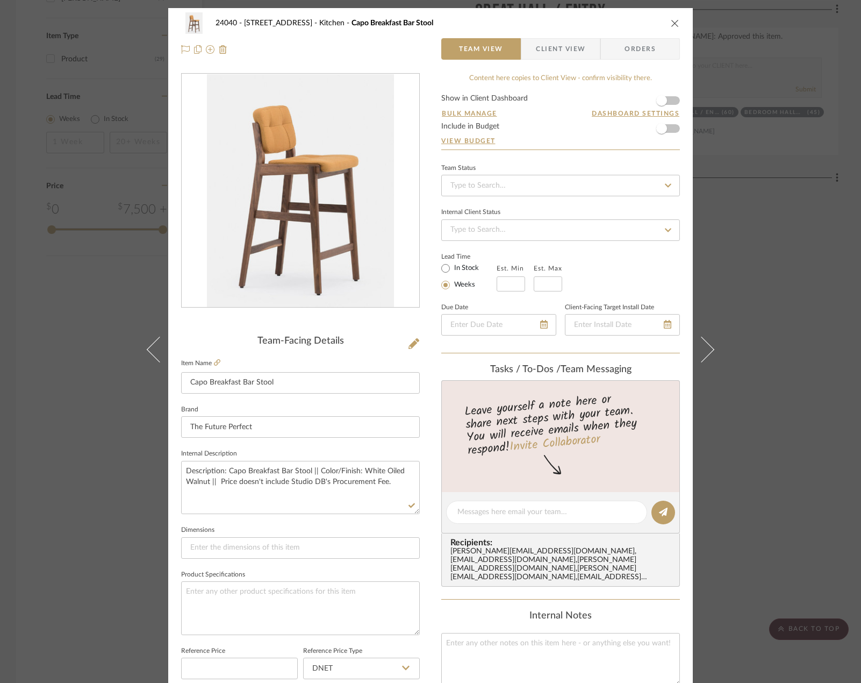
click at [756, 262] on div "24040 - 171 [GEOGRAPHIC_DATA] Kitchen Capo Breakfast Bar Stool Team View Client…" at bounding box center [430, 341] width 861 height 683
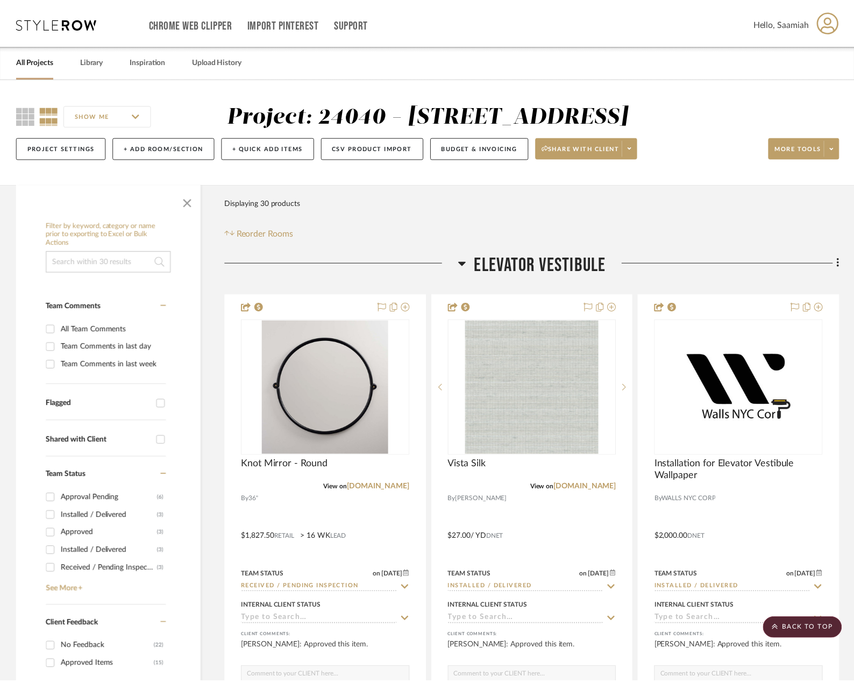
scroll to position [1613, 0]
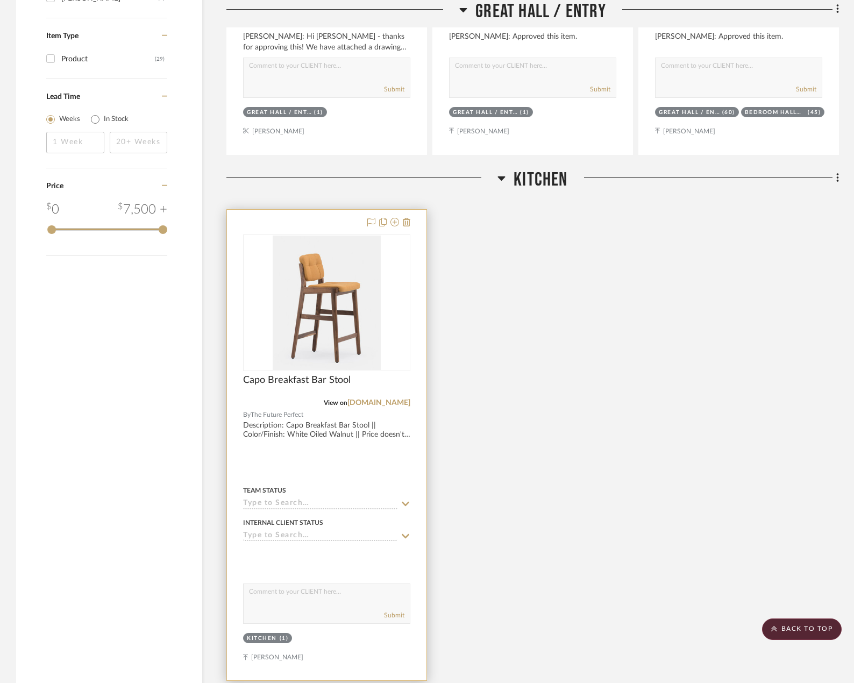
click at [399, 507] on sr-typeahead at bounding box center [326, 504] width 167 height 10
click at [405, 504] on icon at bounding box center [406, 503] width 10 height 9
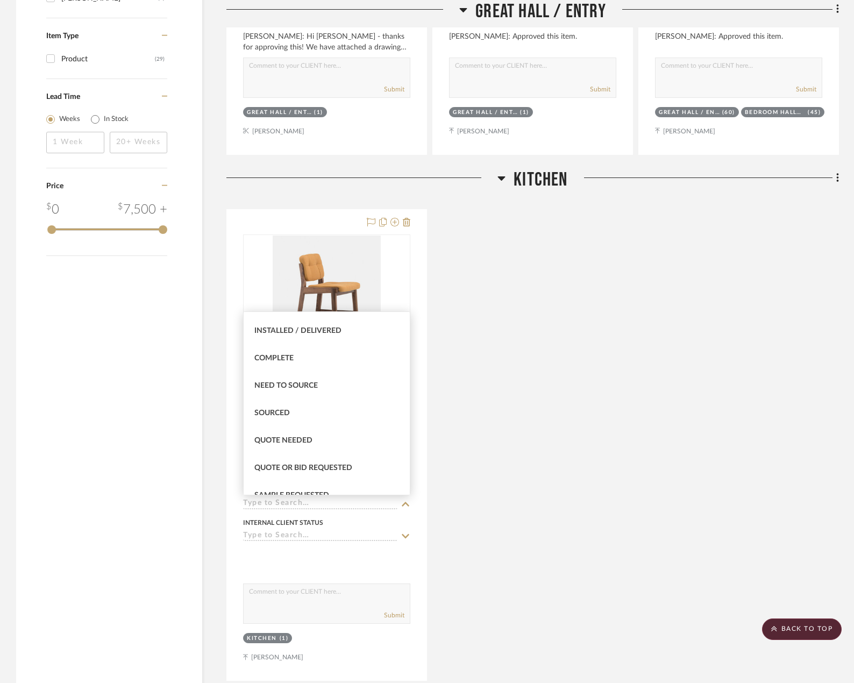
scroll to position [323, 0]
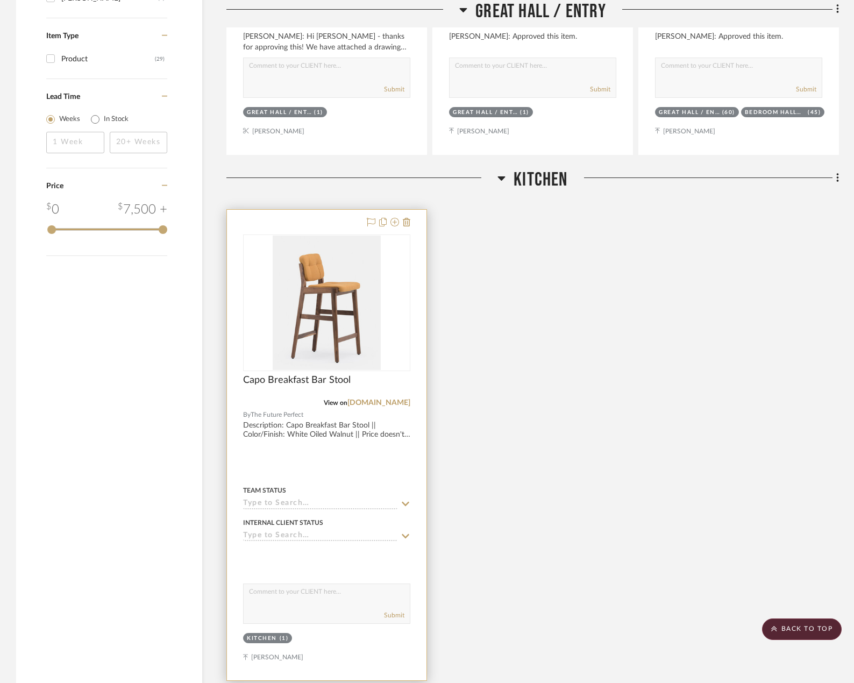
click at [407, 504] on icon at bounding box center [406, 504] width 8 height 4
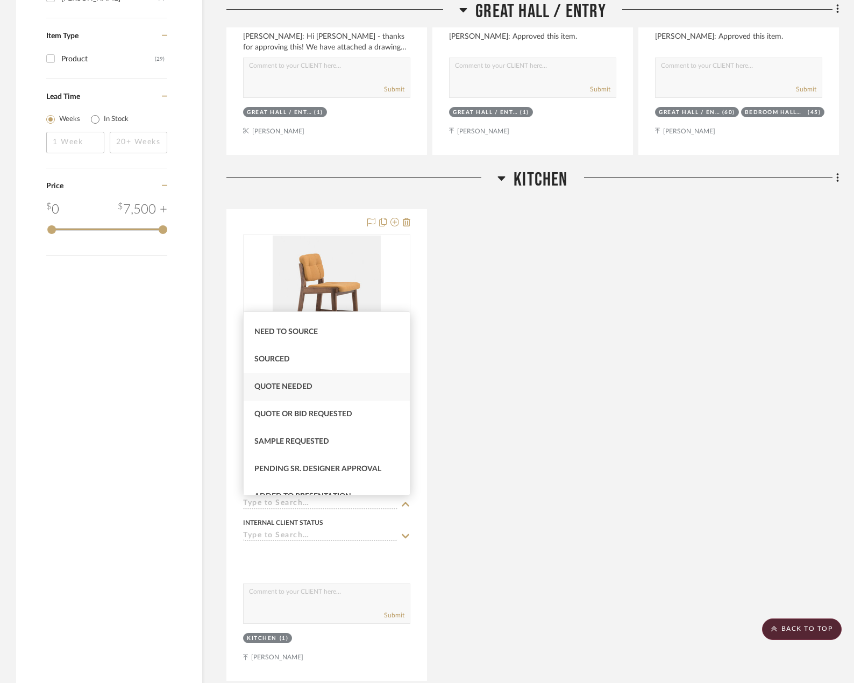
click at [313, 389] on div "Quote Needed" at bounding box center [327, 386] width 166 height 27
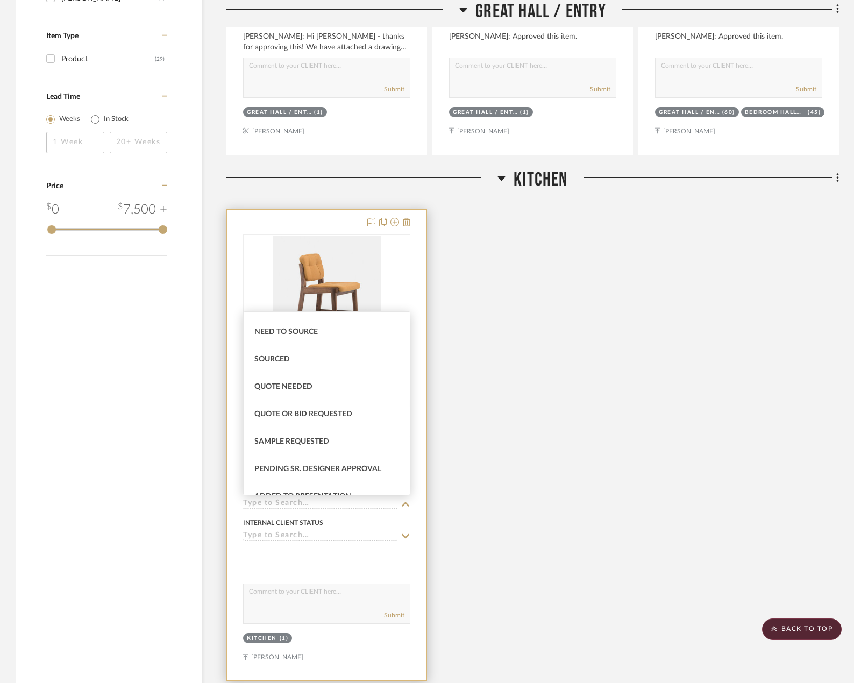
type input "[DATE]"
type input "Quote Needed"
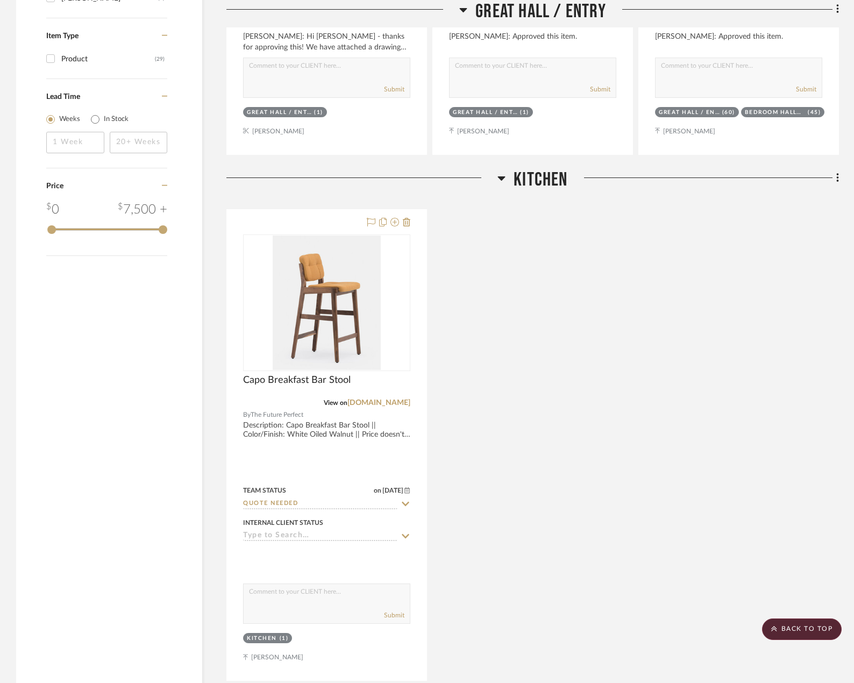
click at [632, 459] on div "Capo Breakfast Bar Stool View on [DOMAIN_NAME] By The Future Perfect Descriptio…" at bounding box center [532, 445] width 612 height 472
